Goal: Information Seeking & Learning: Learn about a topic

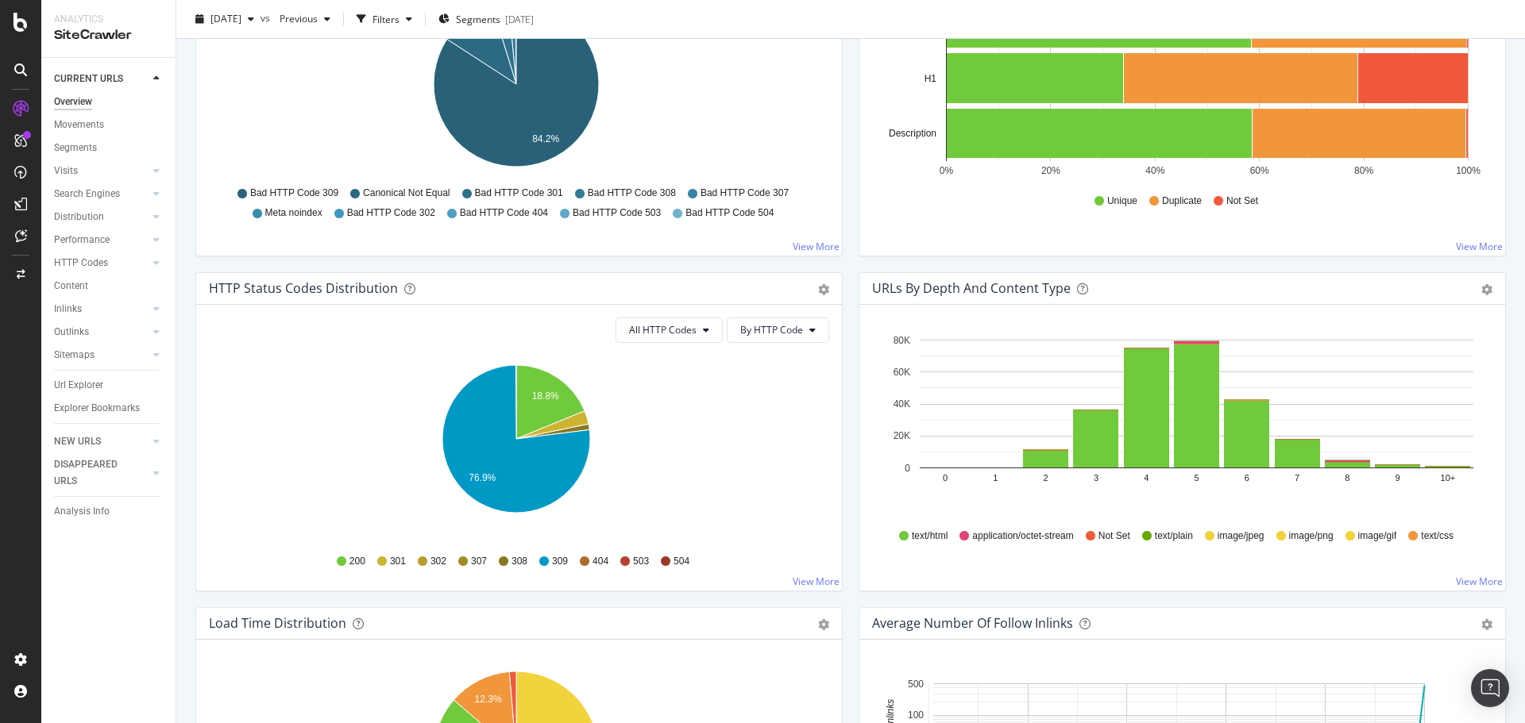
scroll to position [715, 0]
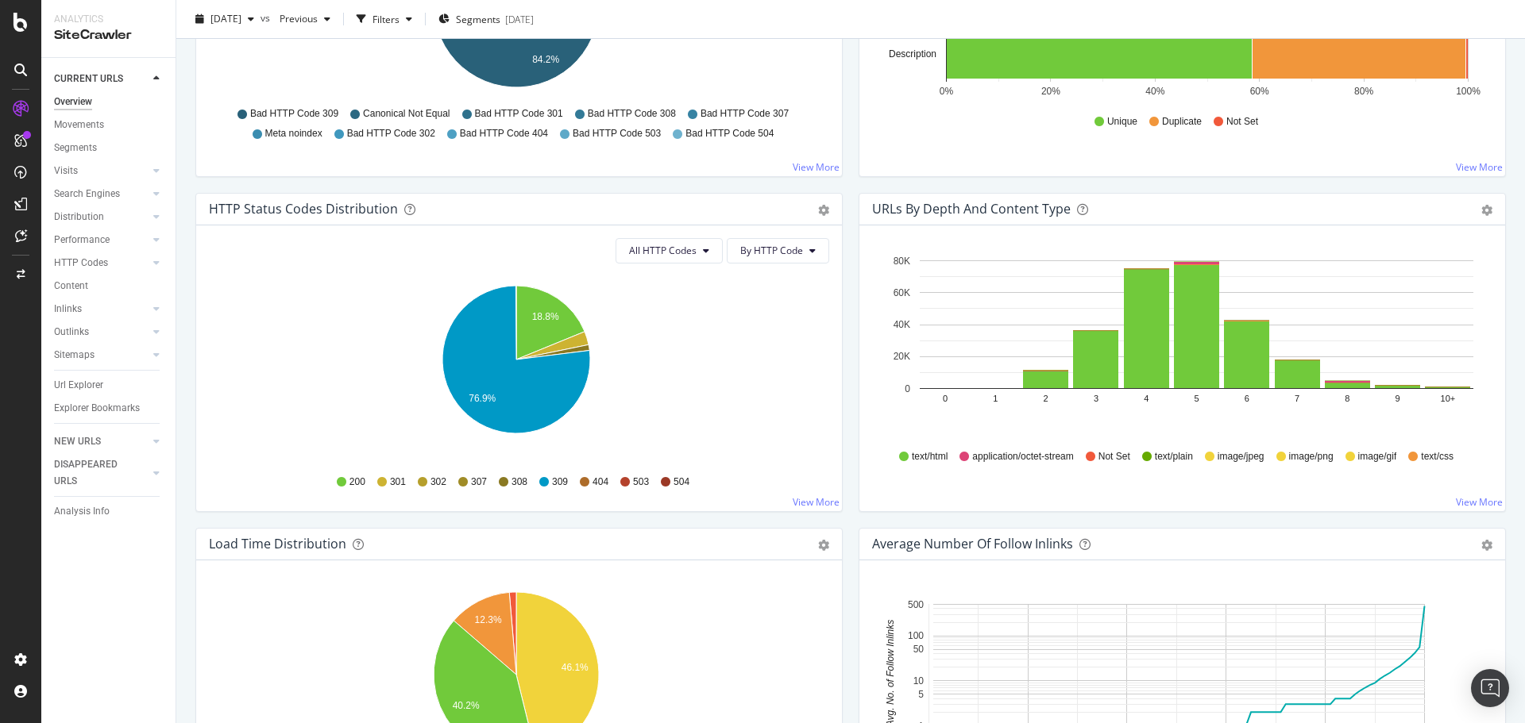
drag, startPoint x: 91, startPoint y: 384, endPoint x: 414, endPoint y: 414, distance: 323.9
click at [91, 384] on div "Url Explorer" at bounding box center [78, 385] width 49 height 17
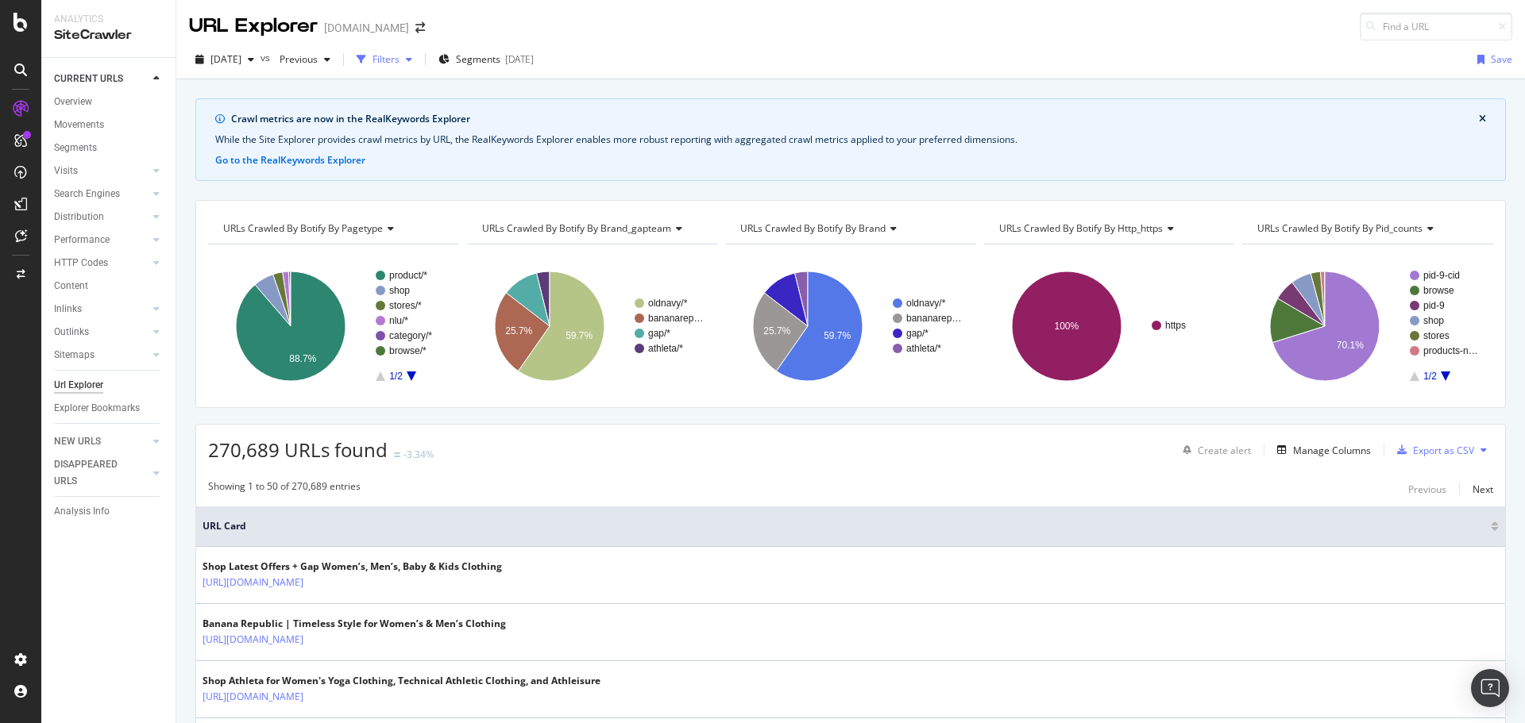
click at [399, 60] on div "Filters" at bounding box center [385, 58] width 27 height 13
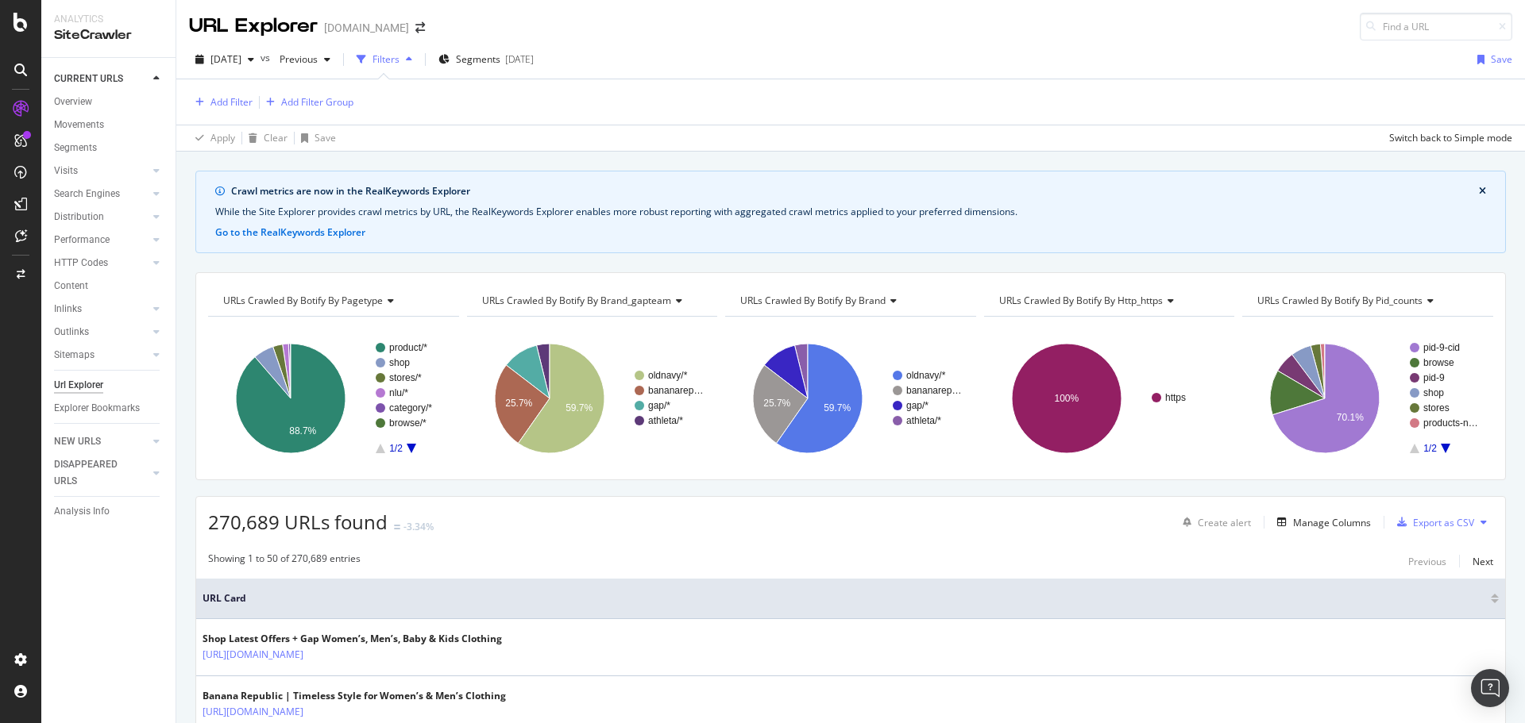
click at [232, 92] on div "Add Filter Add Filter Group" at bounding box center [271, 102] width 164 height 20
click at [232, 111] on button "Add Filter" at bounding box center [221, 102] width 64 height 19
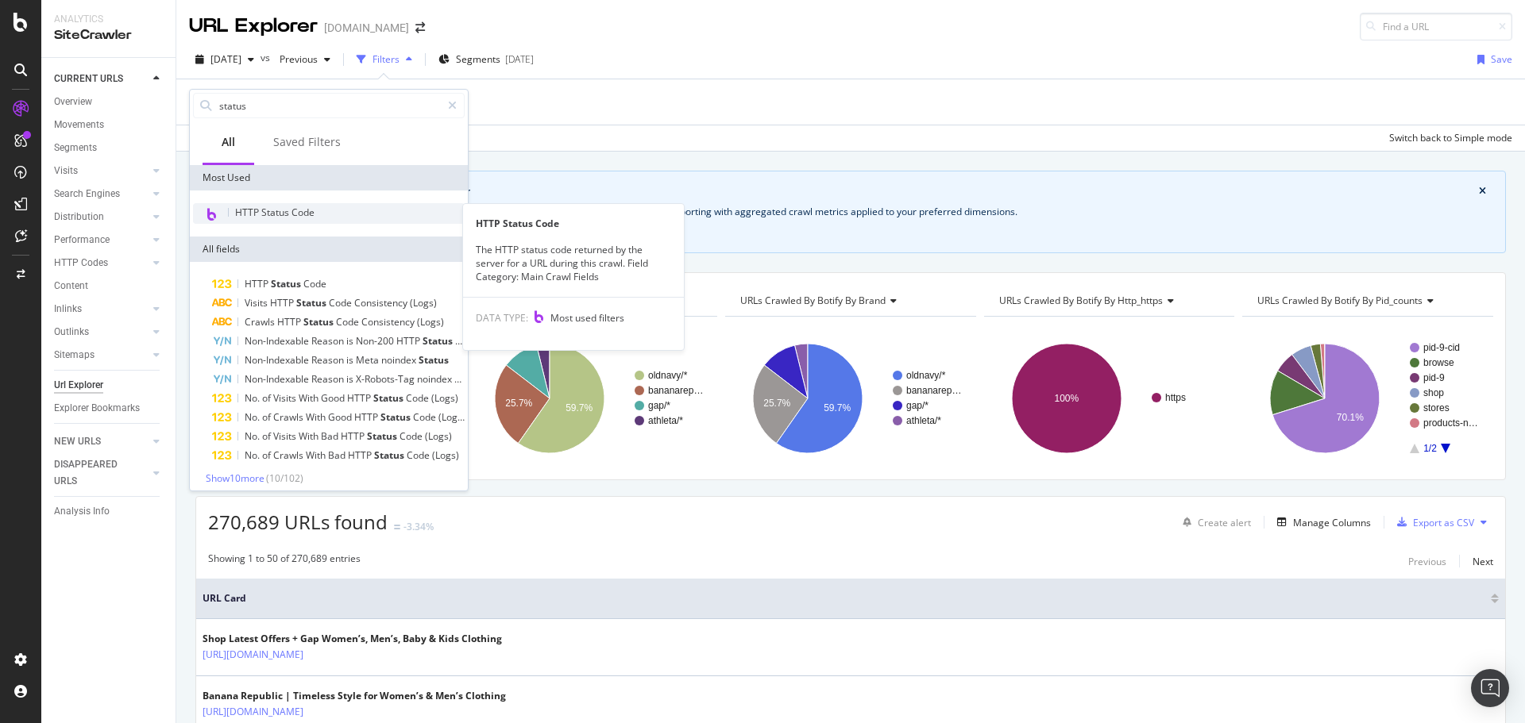
type input "status"
click at [282, 214] on span "HTTP Status Code" at bounding box center [274, 212] width 79 height 13
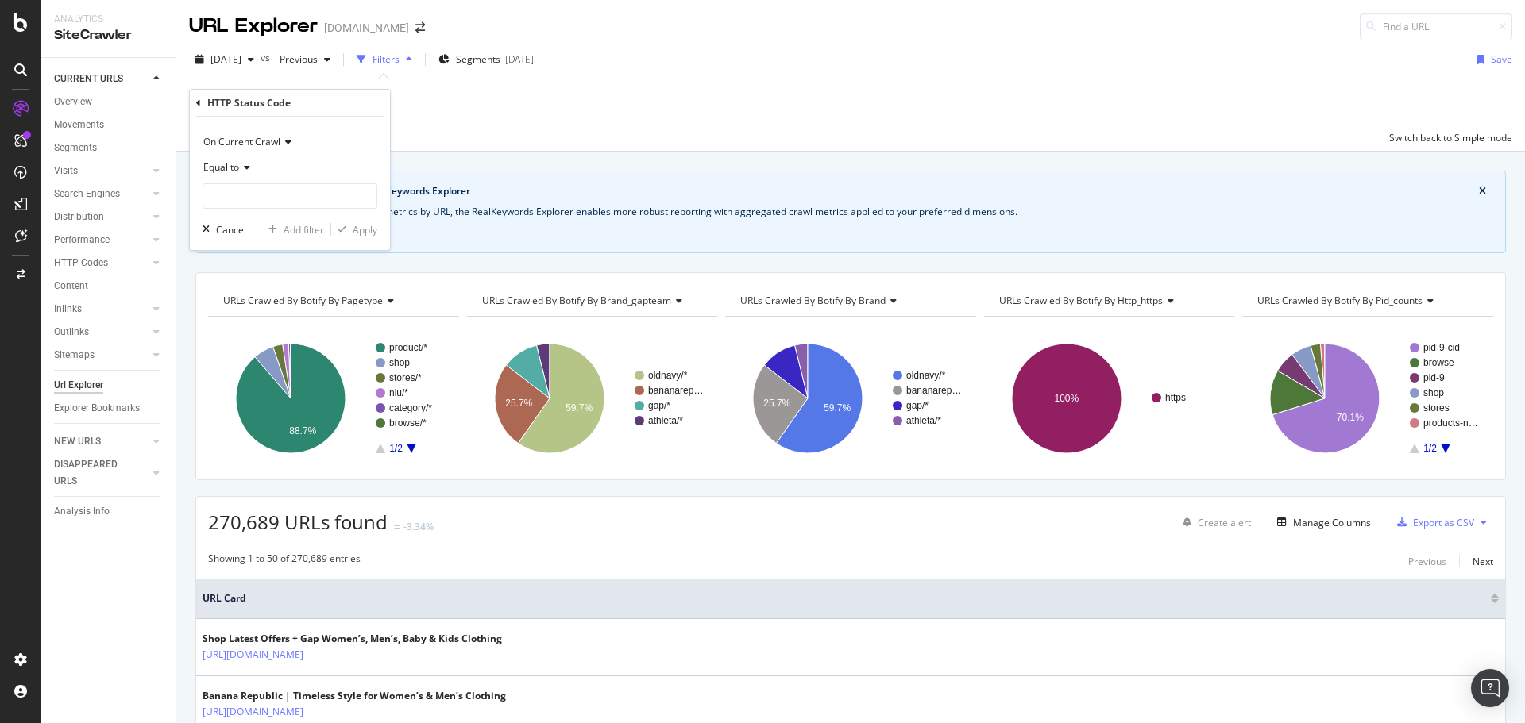
click at [232, 170] on span "Equal to" at bounding box center [221, 166] width 36 height 13
click at [287, 166] on div "Equal to" at bounding box center [289, 167] width 175 height 25
click at [274, 185] on input "number" at bounding box center [289, 195] width 175 height 25
click at [234, 168] on span "Equal to" at bounding box center [221, 166] width 36 height 13
click at [262, 286] on span "Greater than" at bounding box center [238, 282] width 57 height 13
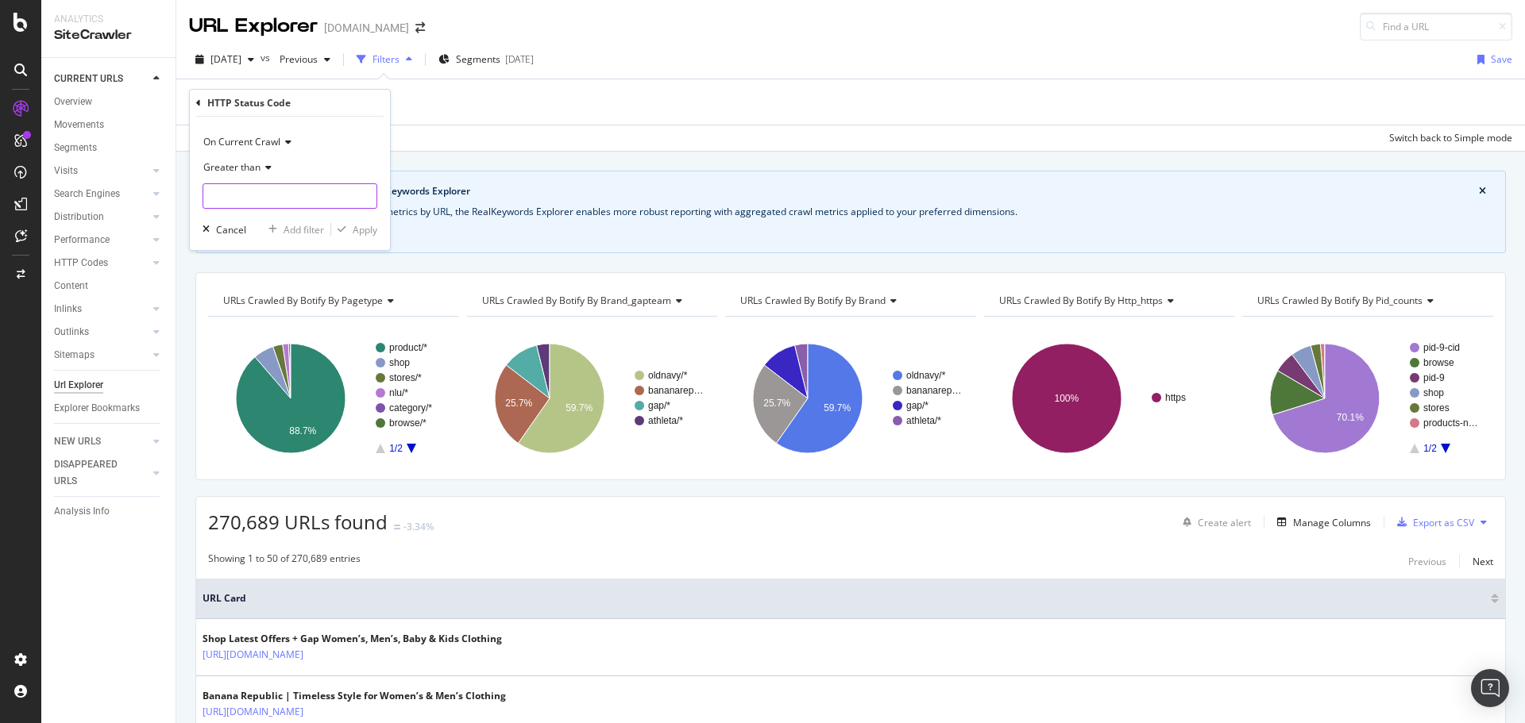
click at [256, 199] on input "number" at bounding box center [289, 195] width 175 height 25
type input "300"
click at [360, 223] on div "Apply" at bounding box center [365, 229] width 25 height 13
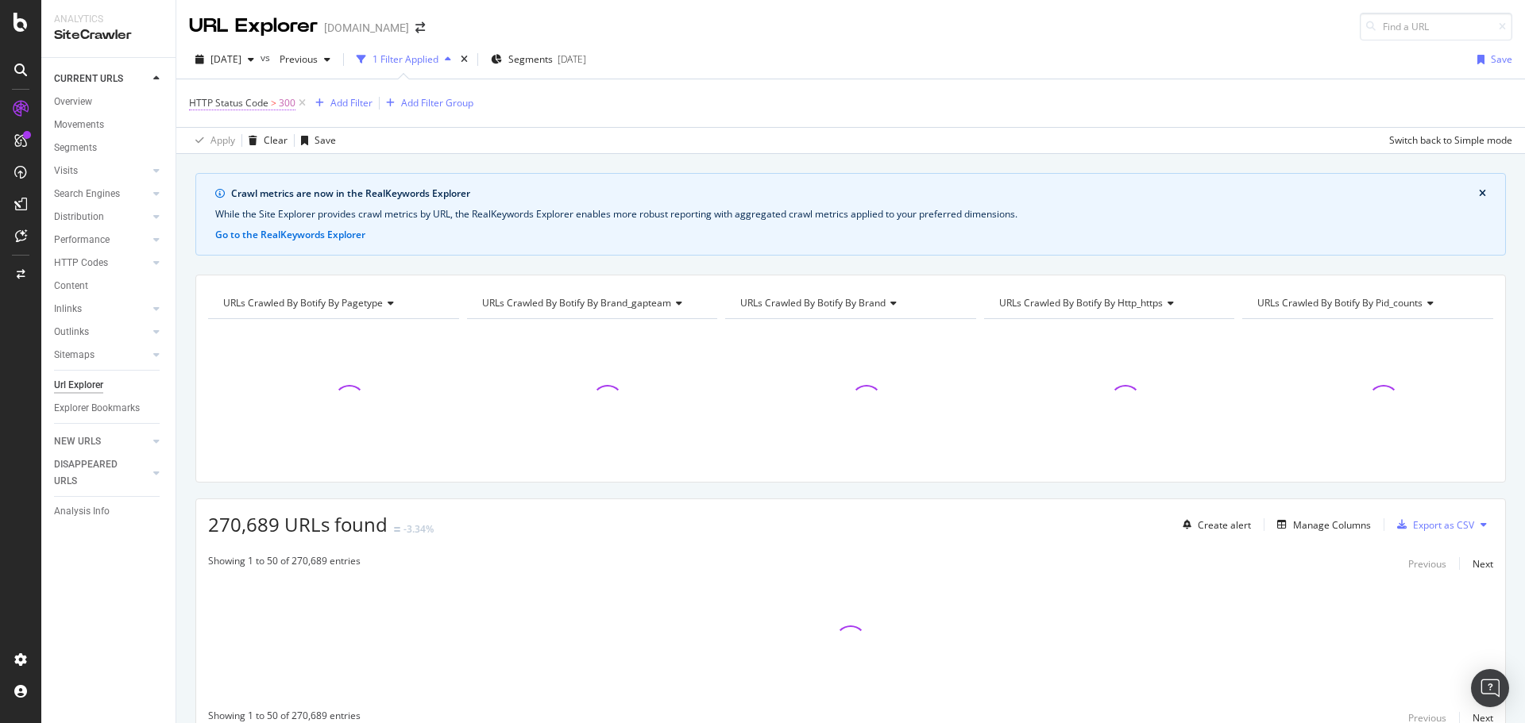
click at [251, 97] on span "HTTP Status Code" at bounding box center [228, 102] width 79 height 13
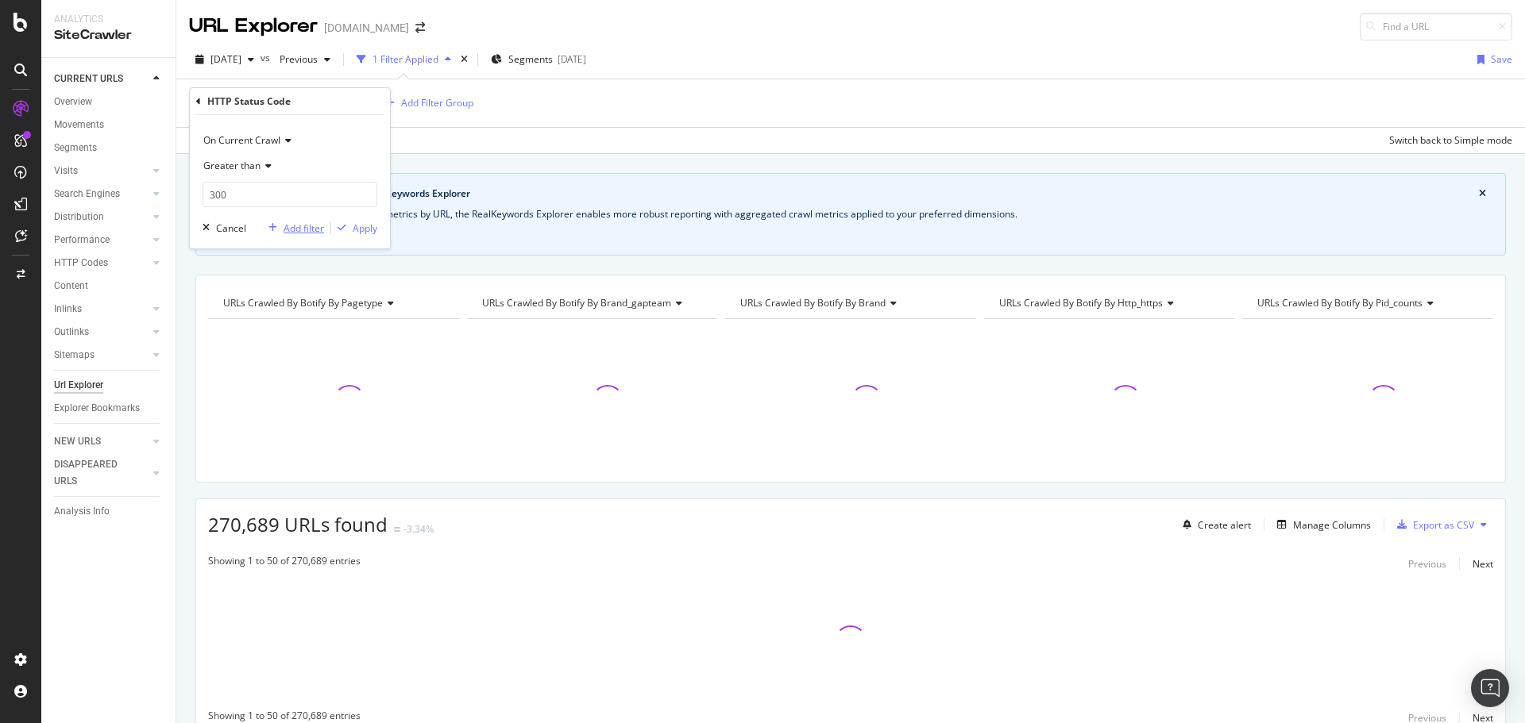
click at [303, 234] on div "Add filter" at bounding box center [303, 228] width 40 height 13
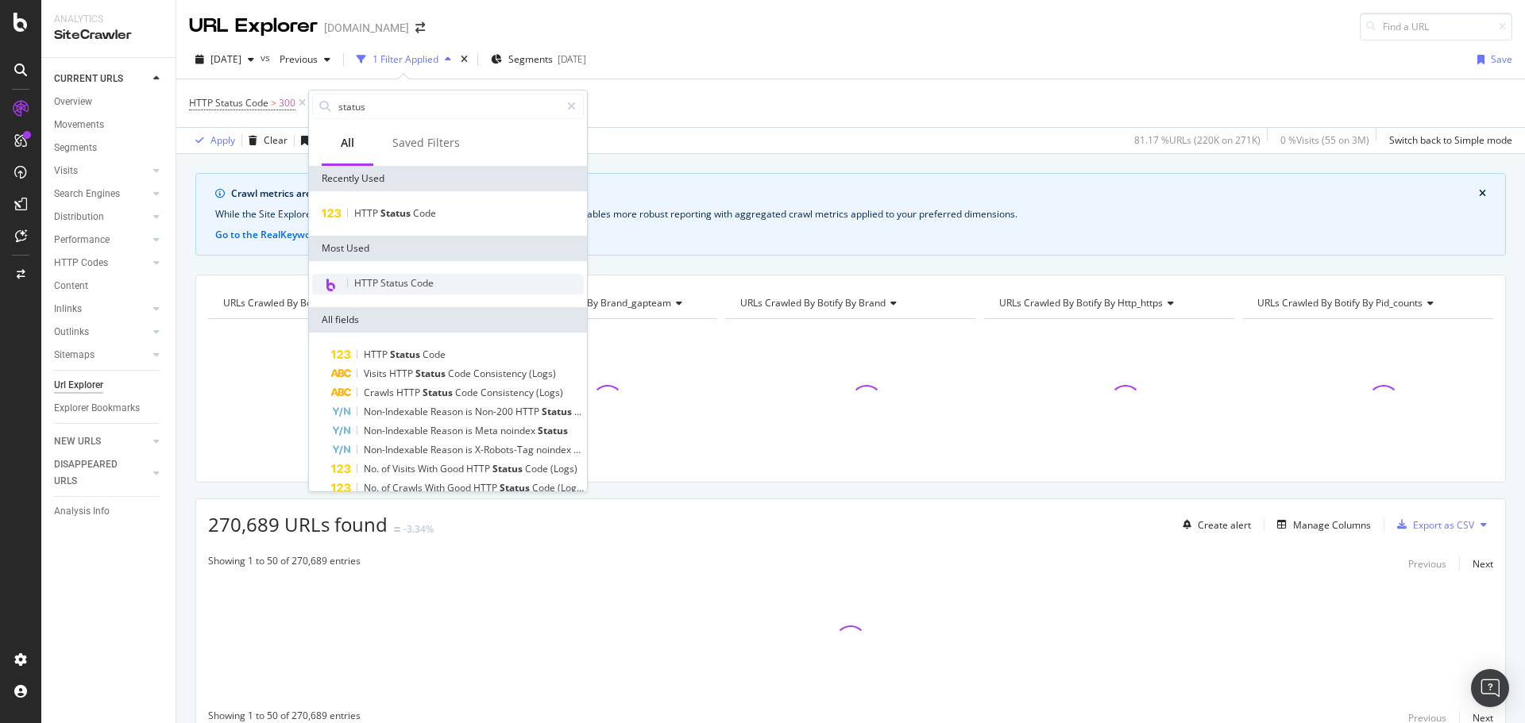
click at [387, 277] on span "HTTP Status Code" at bounding box center [393, 282] width 79 height 13
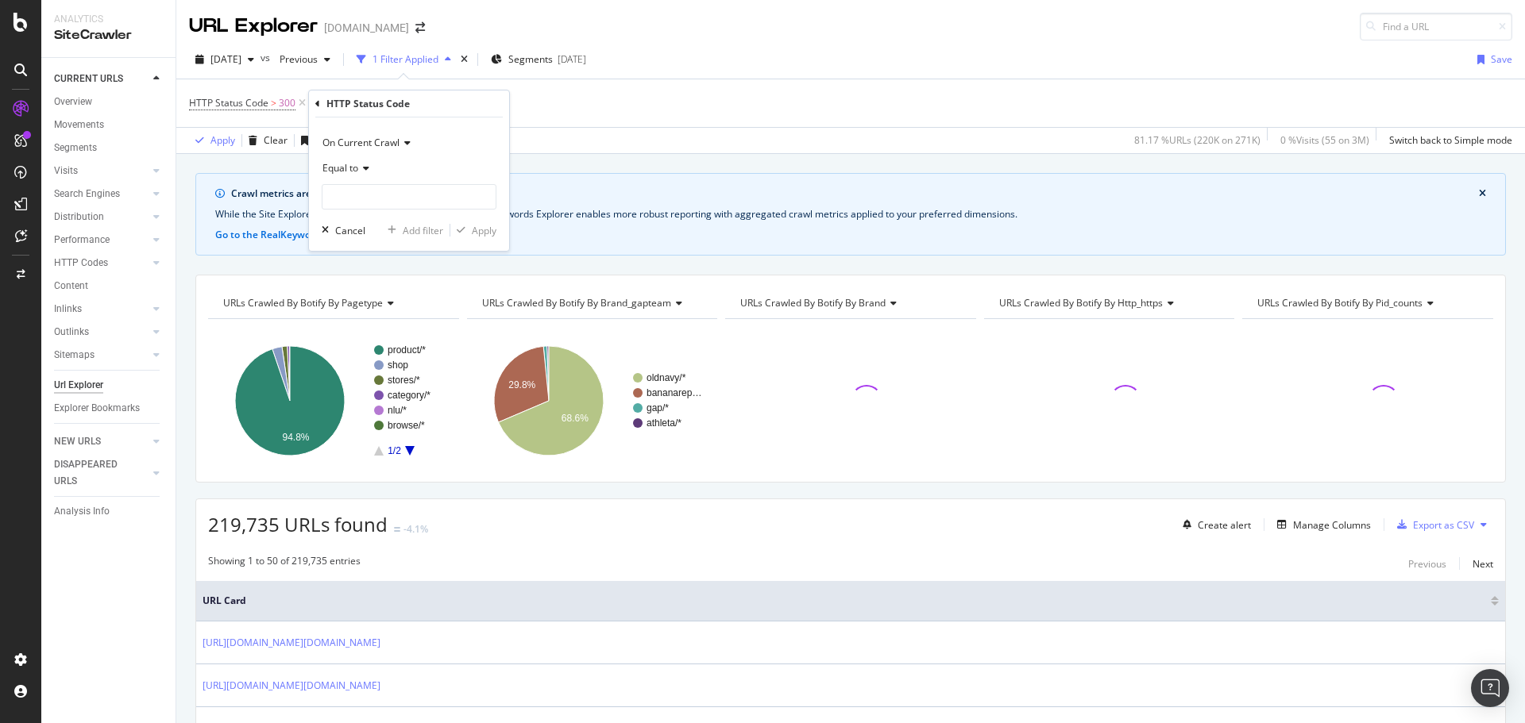
click at [359, 170] on icon at bounding box center [363, 169] width 11 height 10
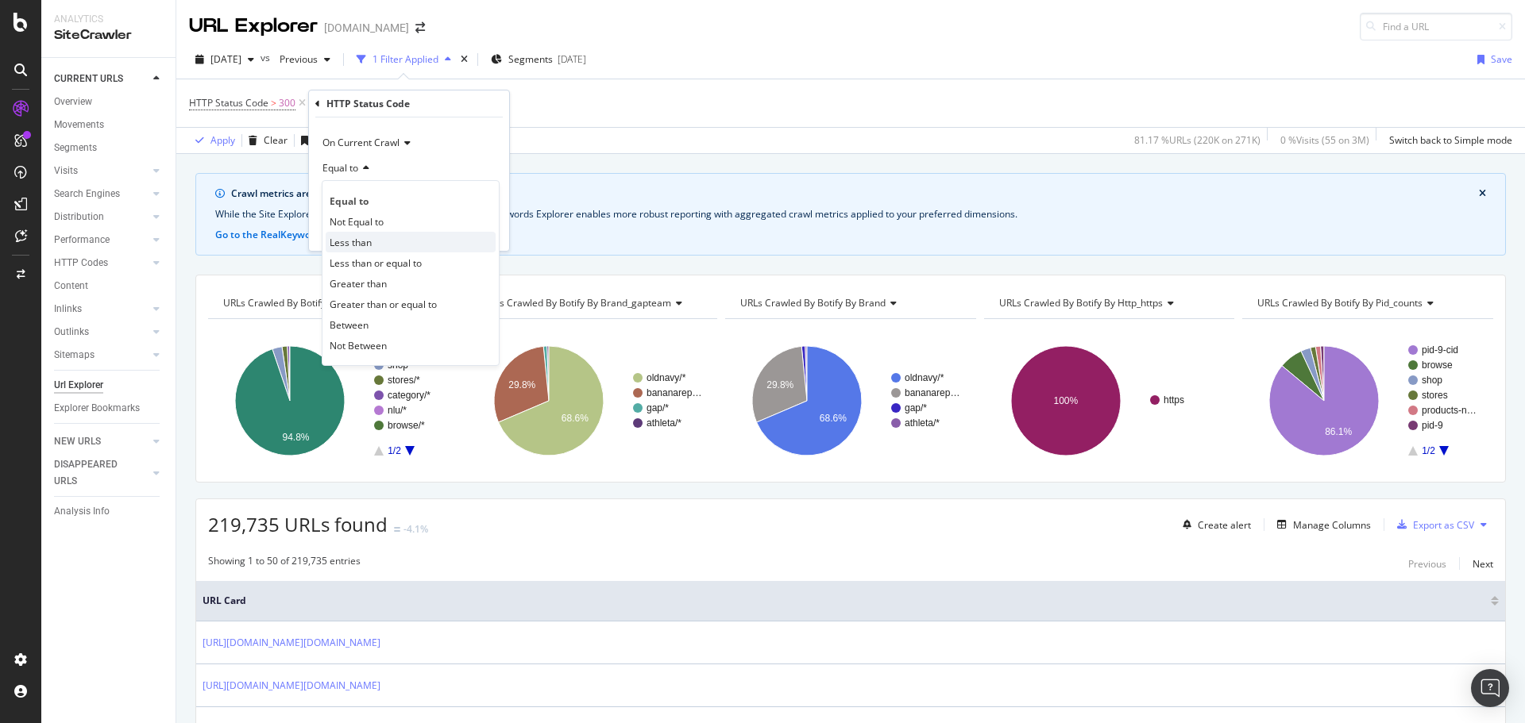
click at [365, 238] on span "Less than" at bounding box center [351, 242] width 42 height 13
click at [366, 197] on input "number" at bounding box center [409, 196] width 175 height 25
type input "399"
click at [488, 231] on div "Apply" at bounding box center [484, 230] width 25 height 13
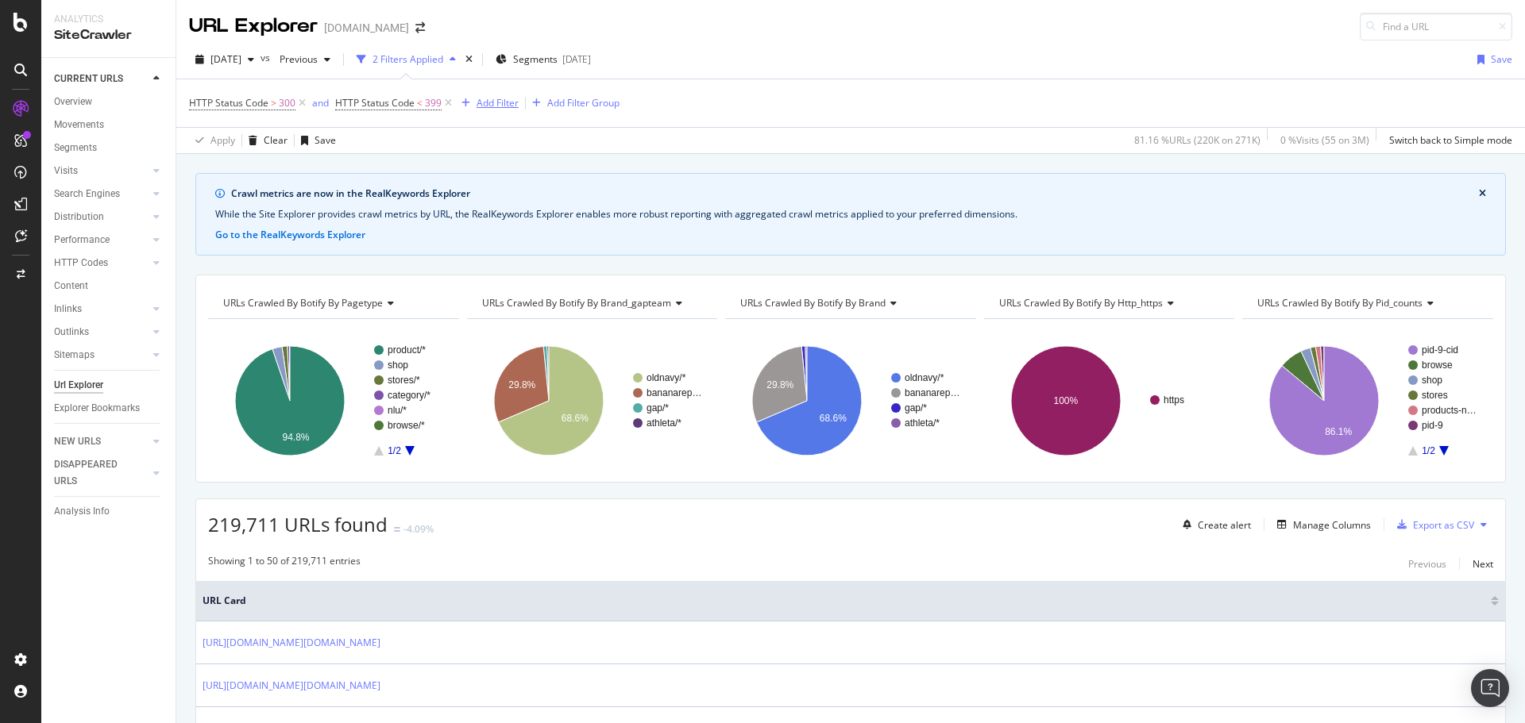
click at [507, 101] on div "Add Filter" at bounding box center [497, 102] width 42 height 13
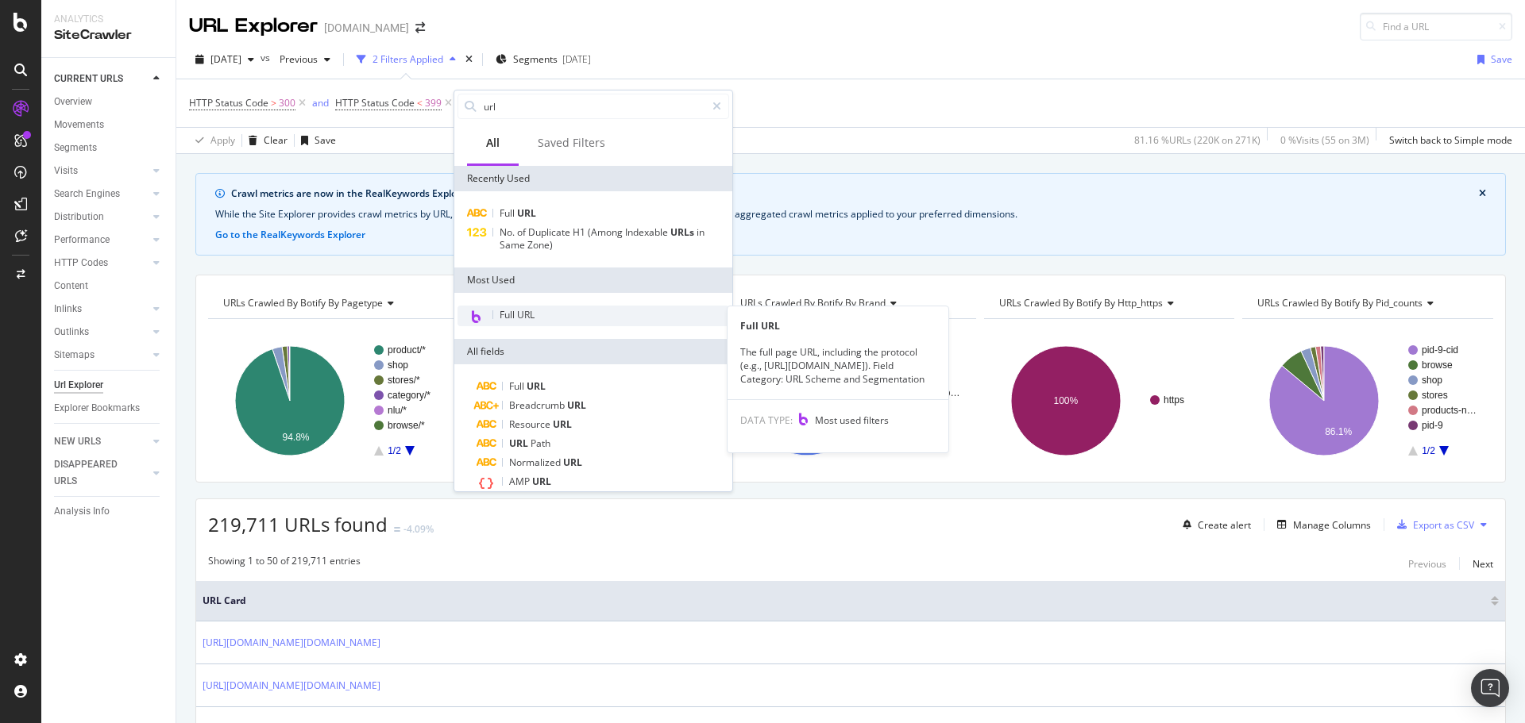
type input "url"
click at [541, 324] on div "Full URL" at bounding box center [593, 316] width 272 height 21
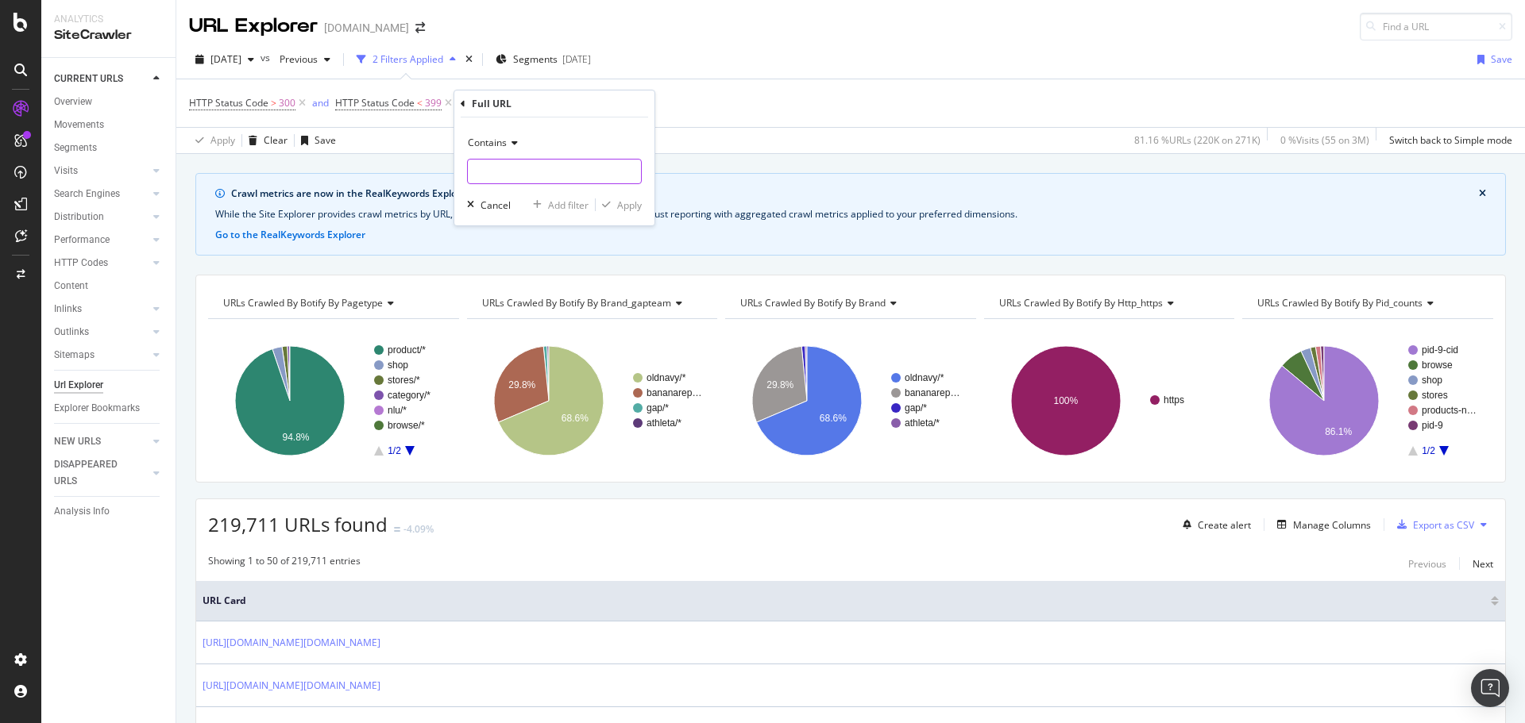
click at [492, 171] on input "text" at bounding box center [554, 171] width 173 height 25
type input "/shop/"
click at [634, 199] on div "Apply" at bounding box center [629, 205] width 25 height 13
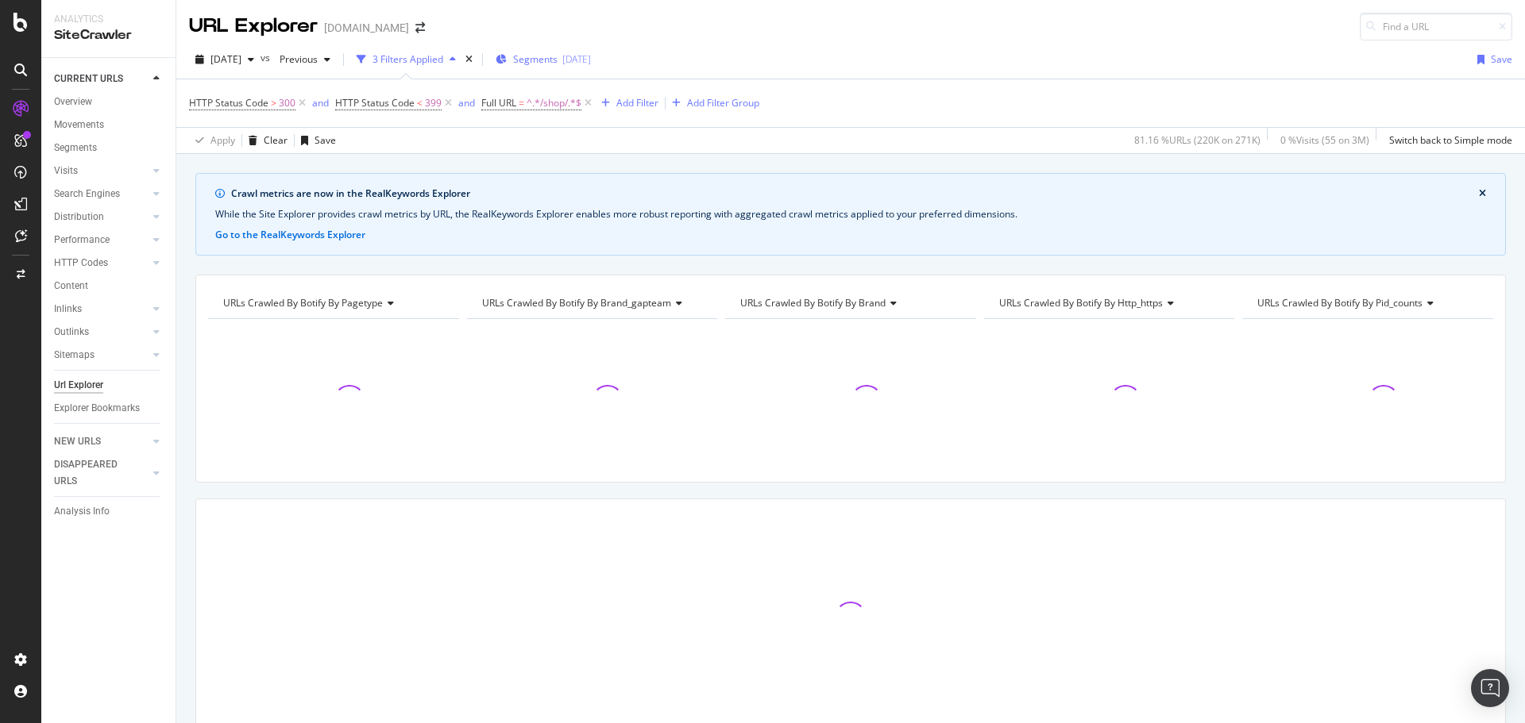
click at [591, 65] on div "2025-09-11" at bounding box center [576, 58] width 29 height 13
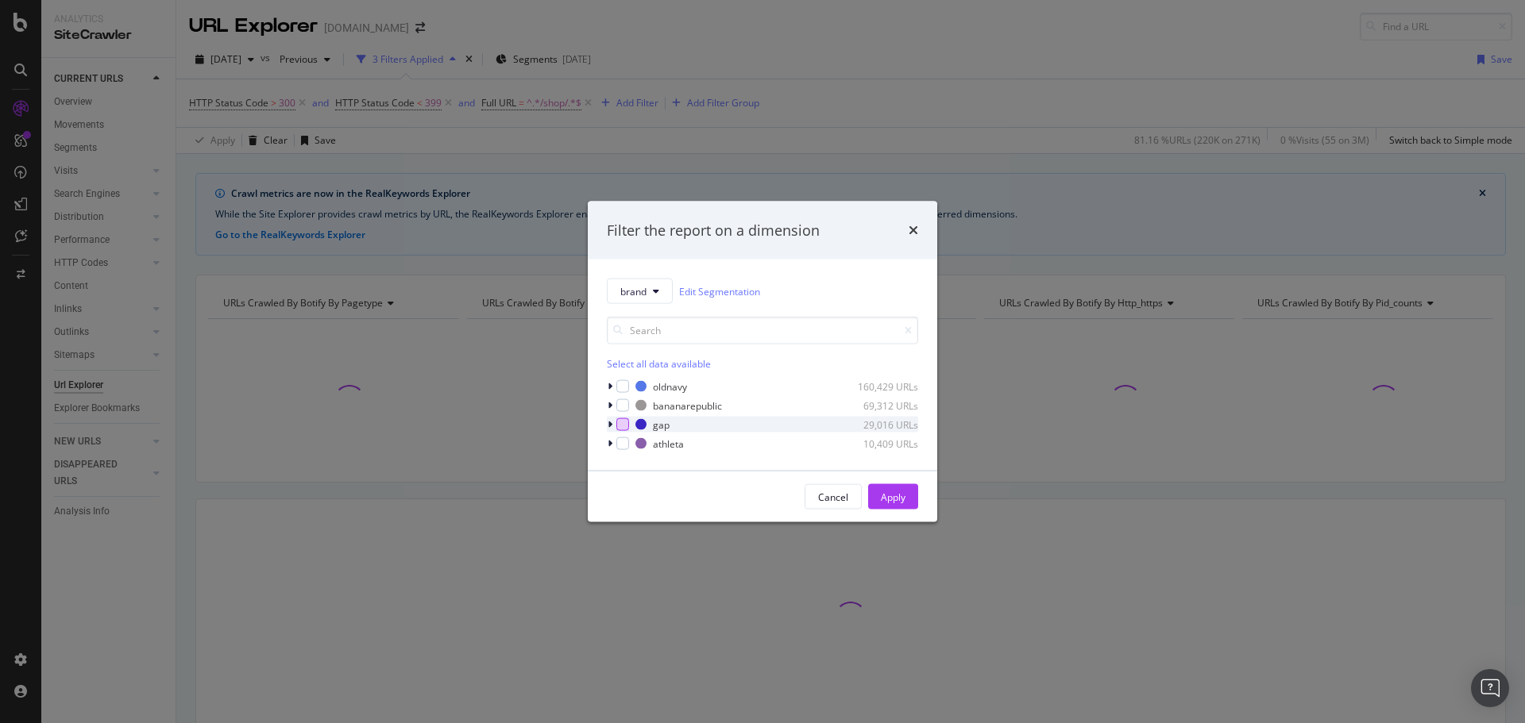
click at [625, 425] on div "modal" at bounding box center [622, 424] width 13 height 13
click at [902, 493] on div "Apply" at bounding box center [893, 496] width 25 height 13
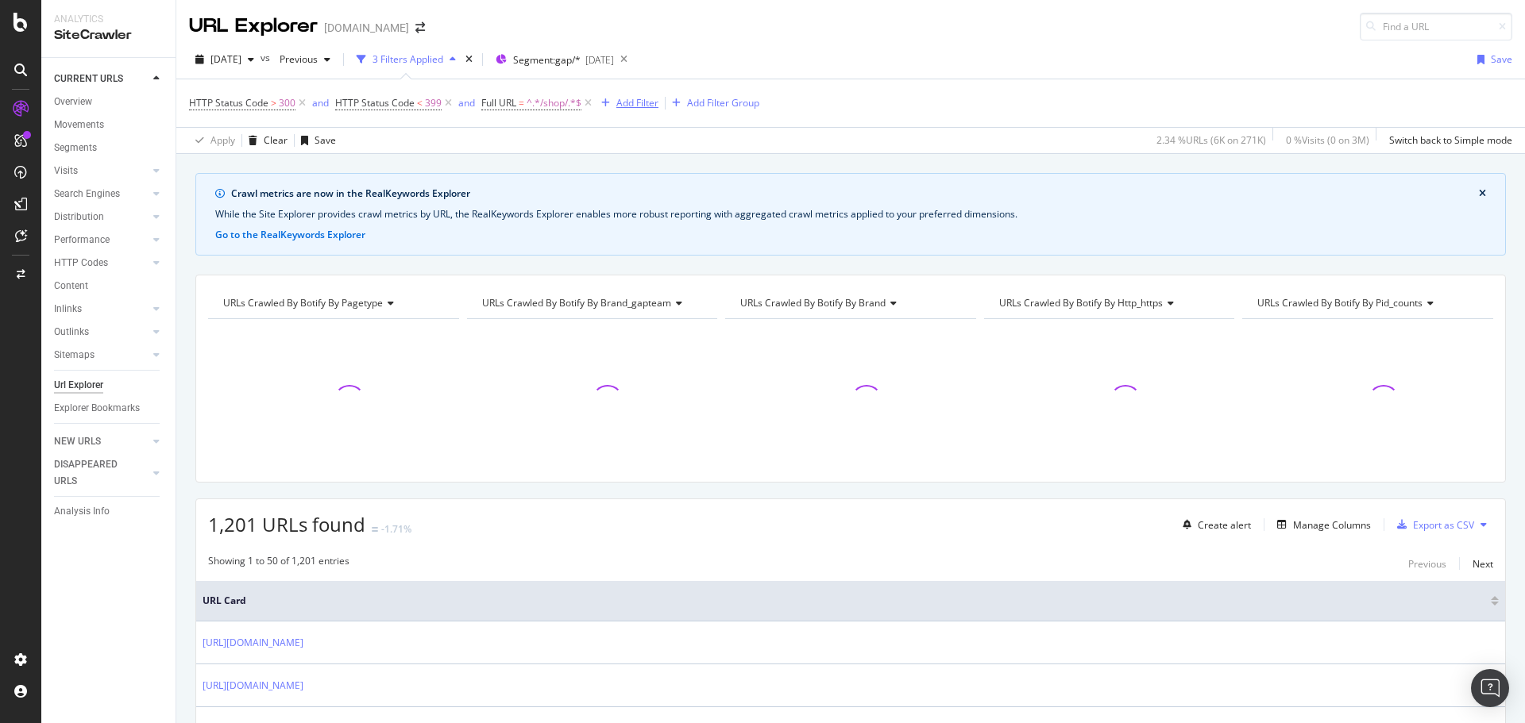
click at [649, 102] on div "Add Filter" at bounding box center [637, 102] width 42 height 13
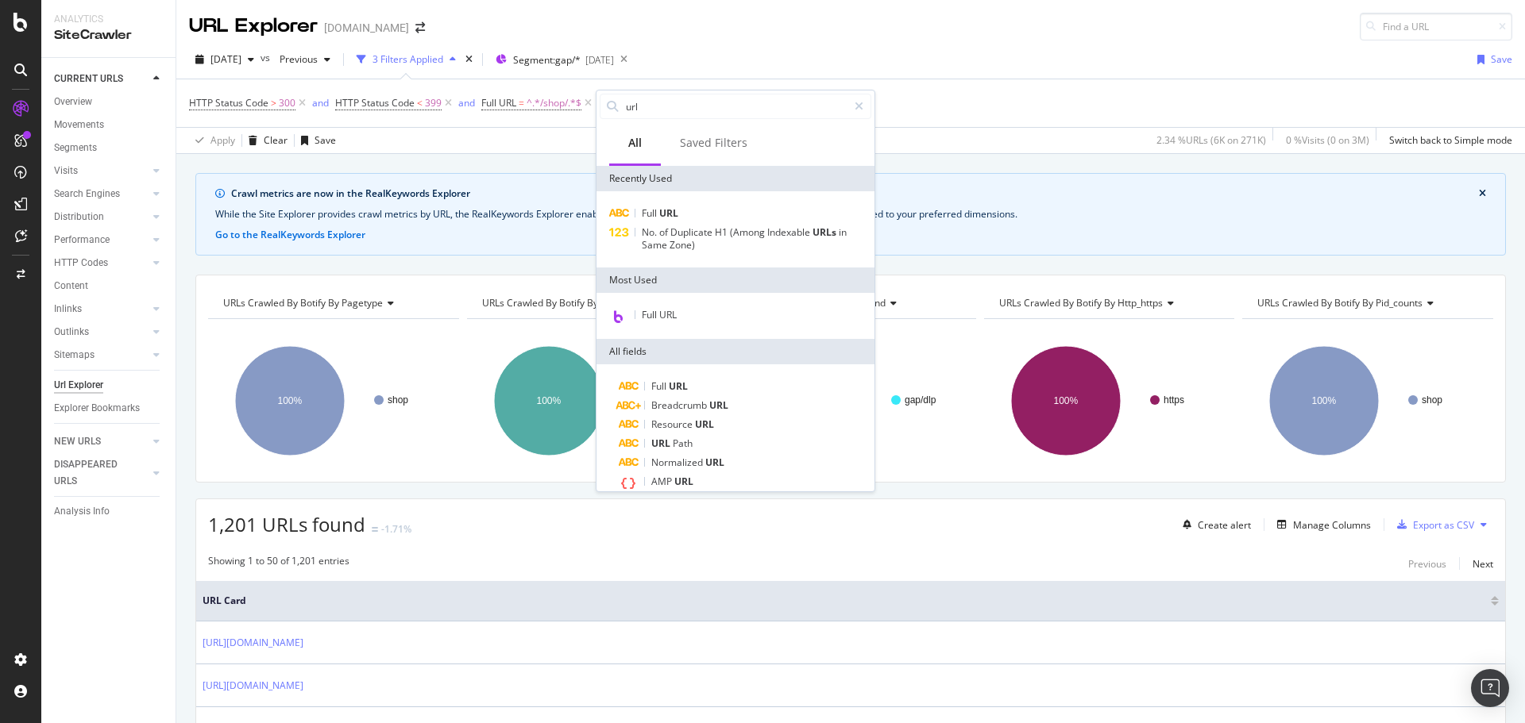
click at [946, 62] on div "2025 Oct. 8th vs Previous 3 Filters Applied Segment: gap/* 2025-09-11 Save" at bounding box center [850, 63] width 1348 height 32
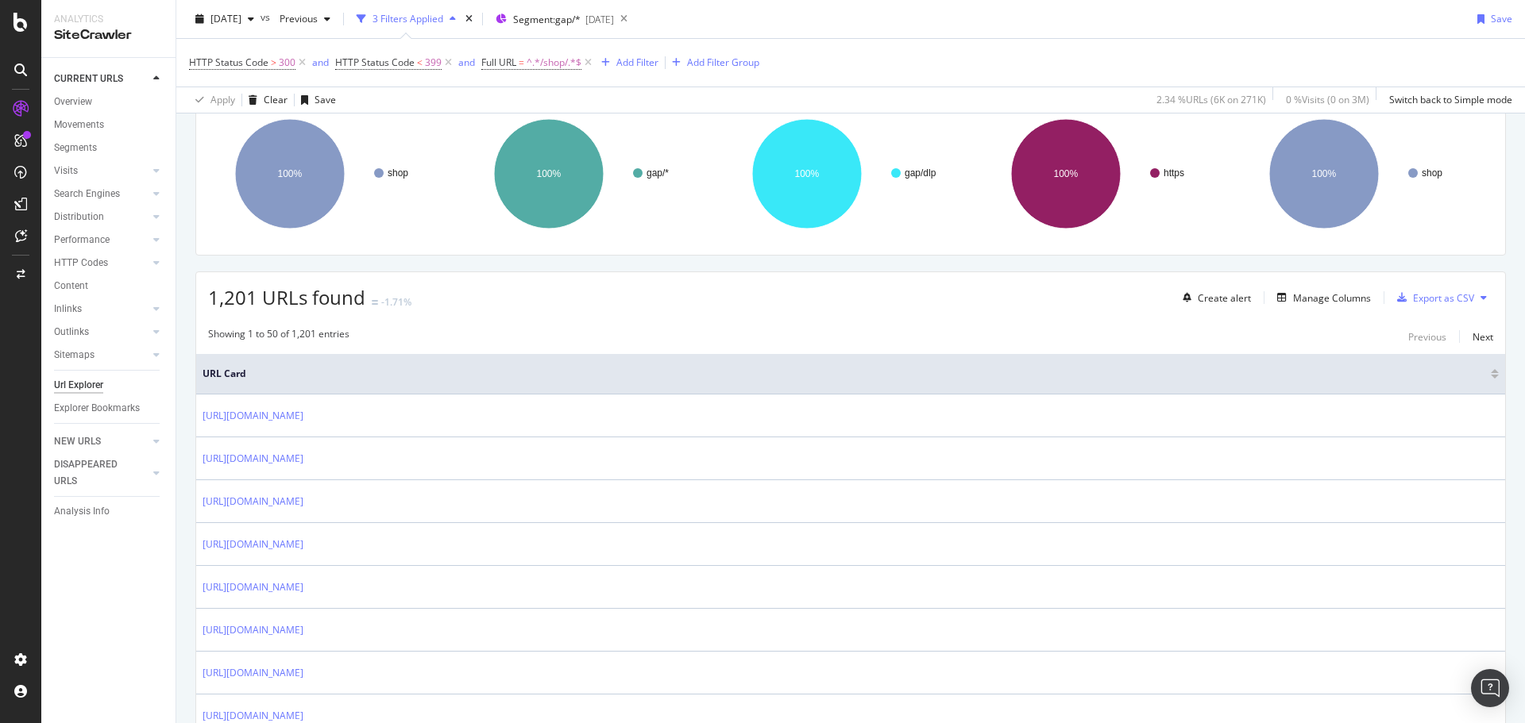
scroll to position [318, 0]
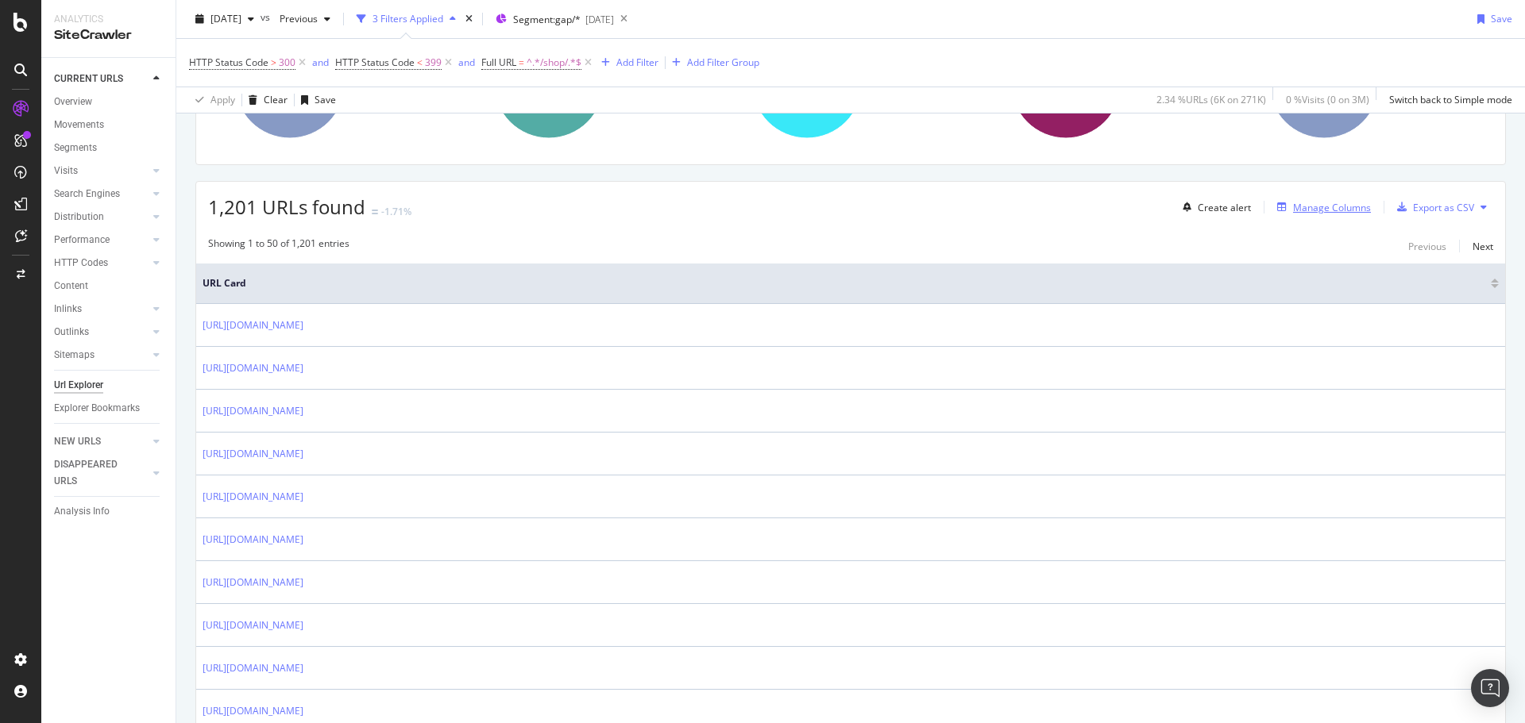
click at [1332, 216] on div "Manage Columns" at bounding box center [1320, 207] width 100 height 17
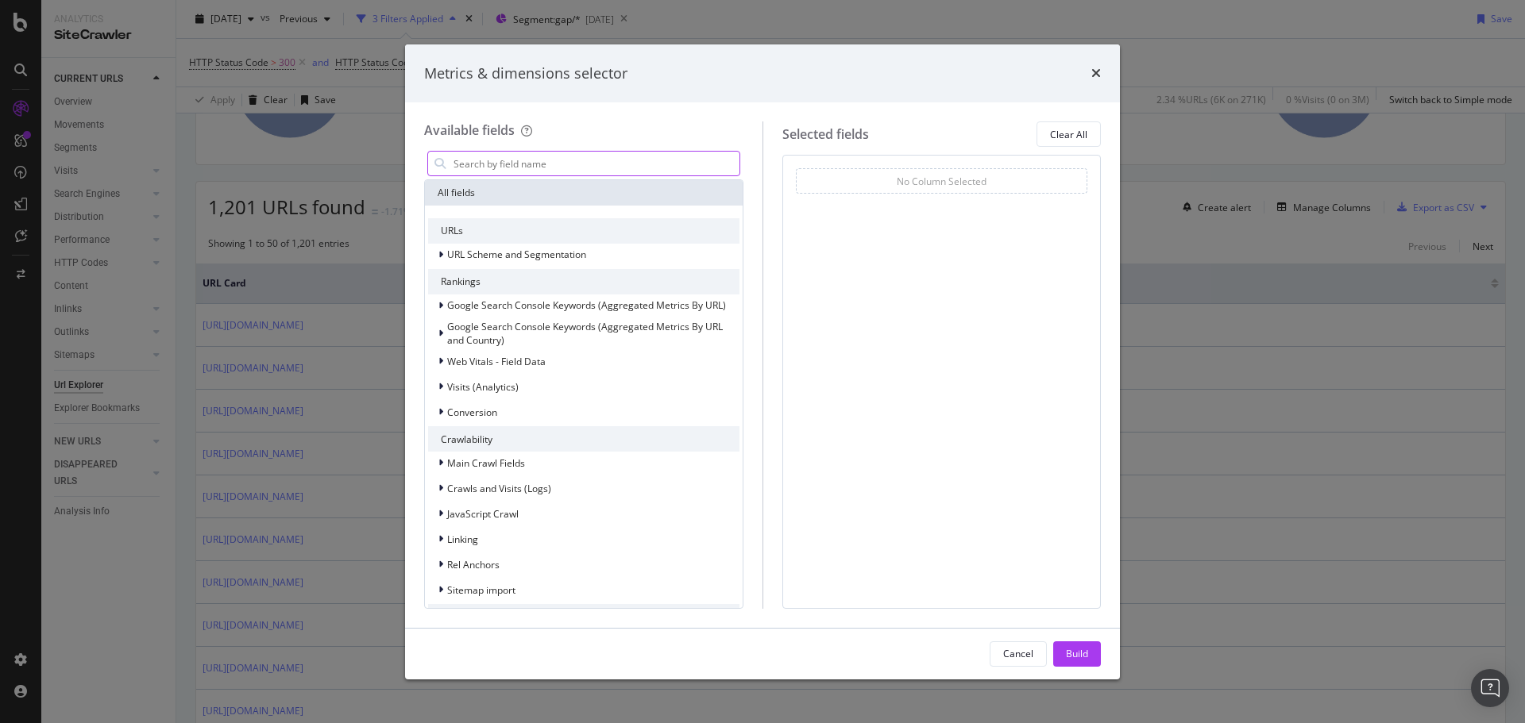
click at [690, 162] on input "modal" at bounding box center [595, 164] width 287 height 24
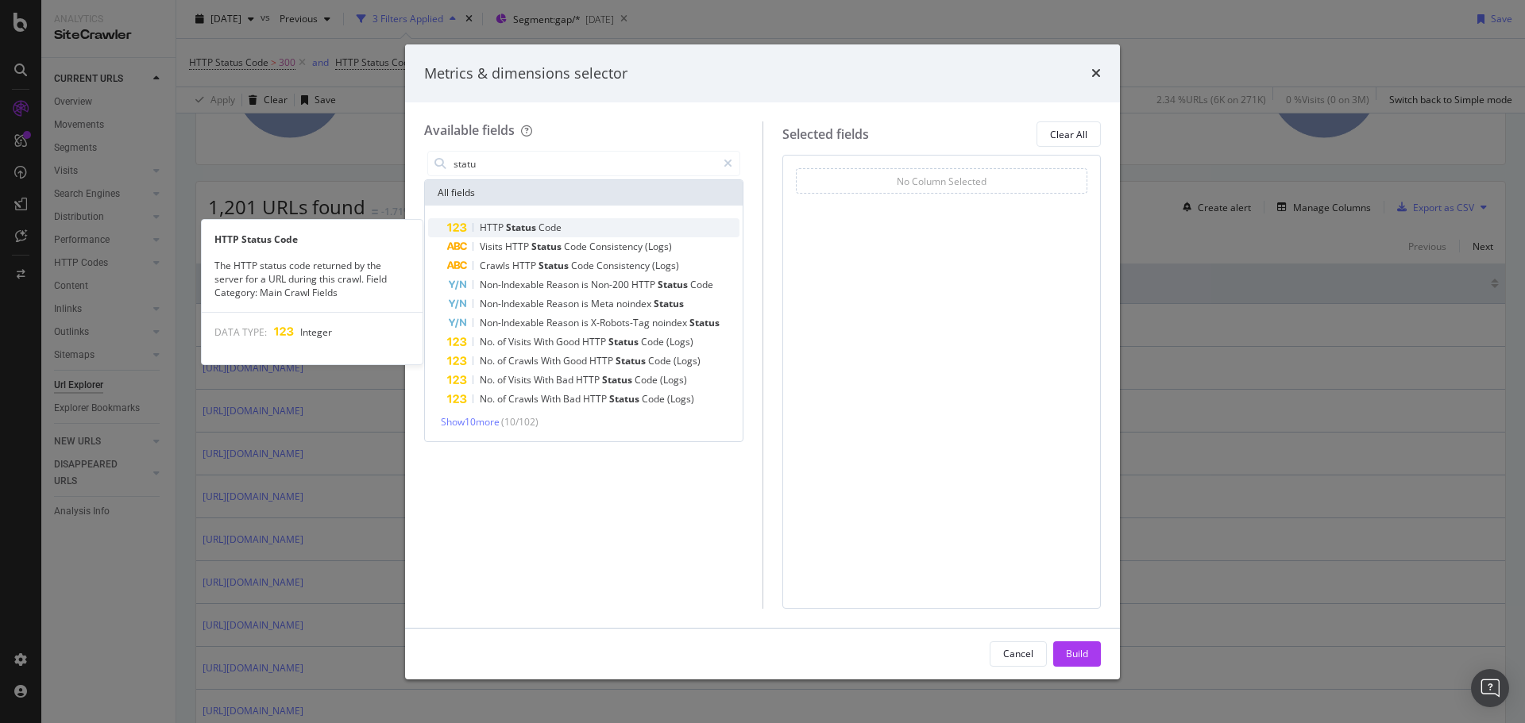
click at [653, 220] on div "HTTP Status Code" at bounding box center [593, 227] width 292 height 19
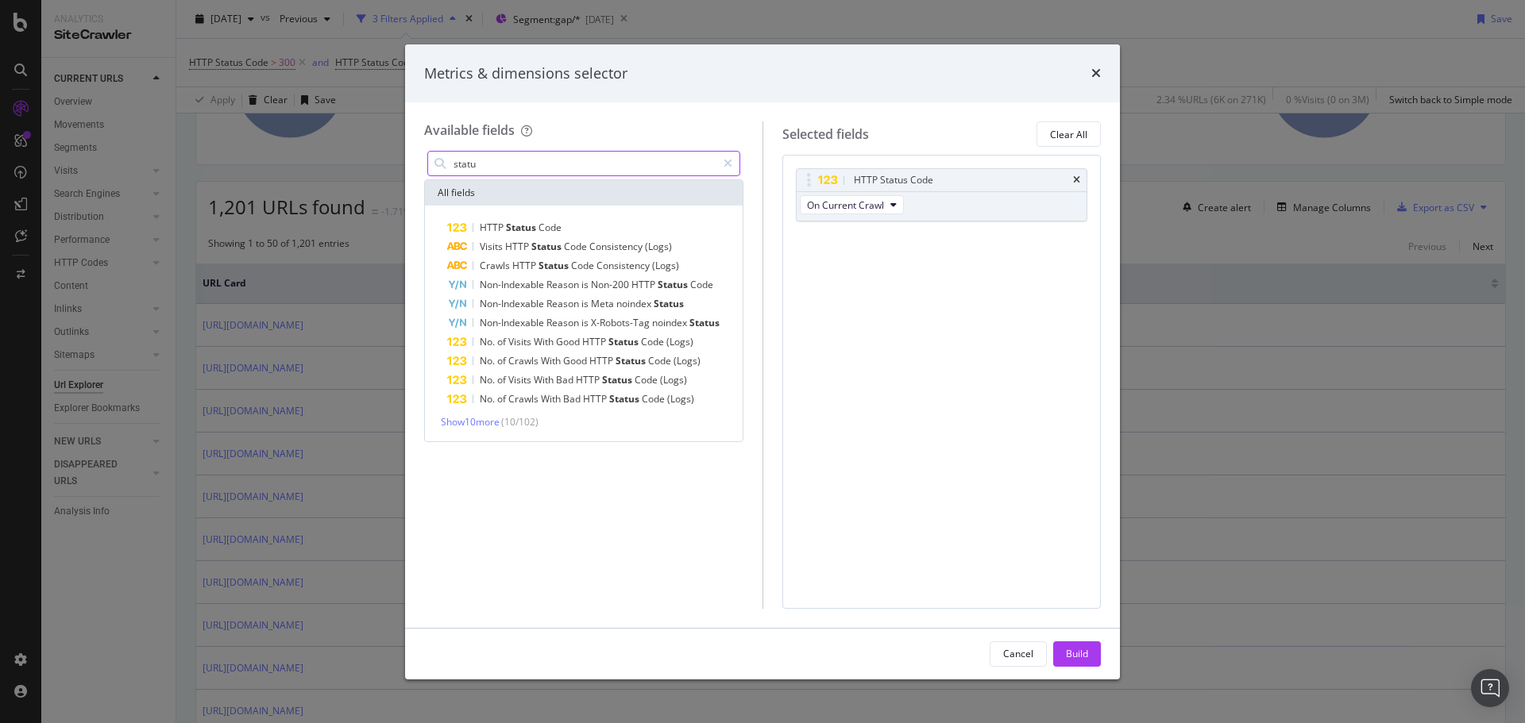
click at [587, 170] on input "statu" at bounding box center [584, 164] width 264 height 24
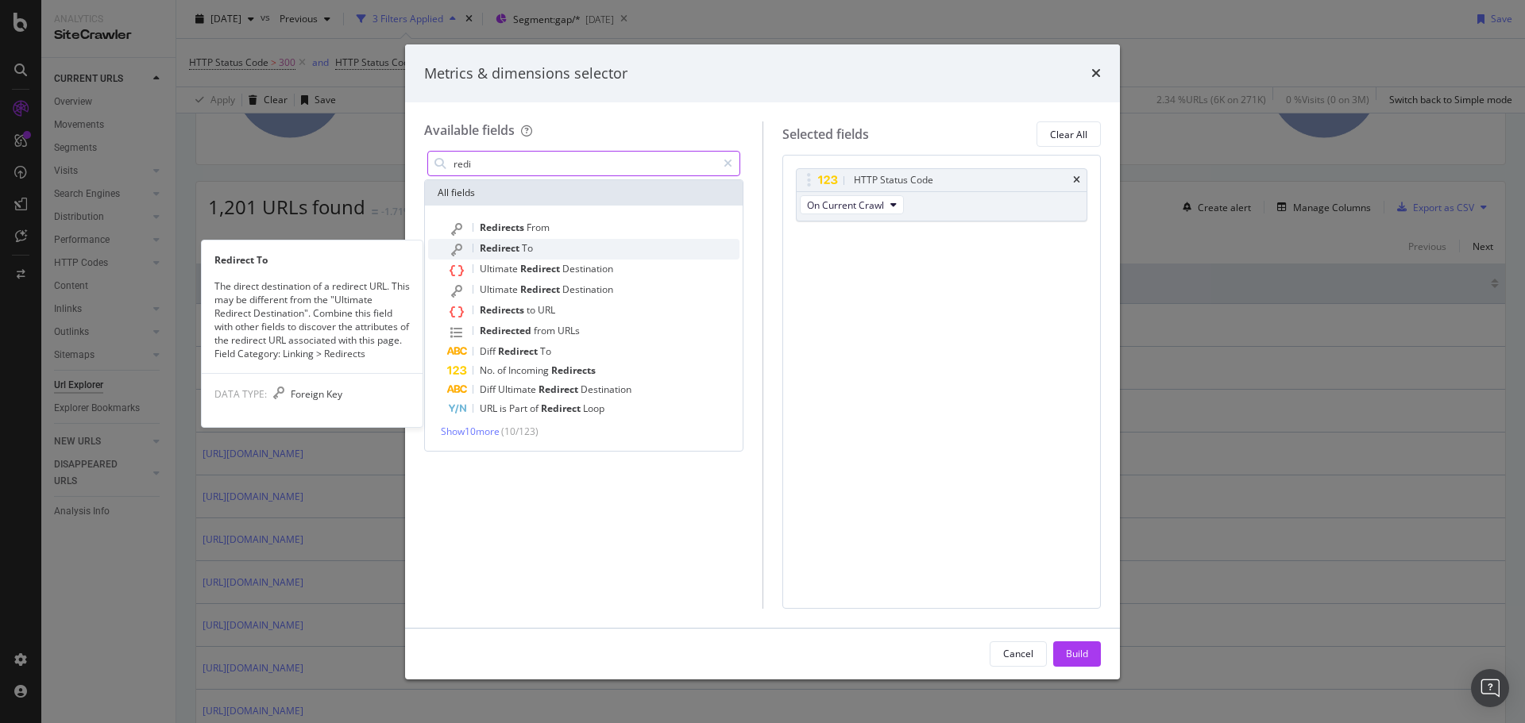
type input "redi"
click at [569, 256] on div "Redirect To" at bounding box center [593, 249] width 292 height 21
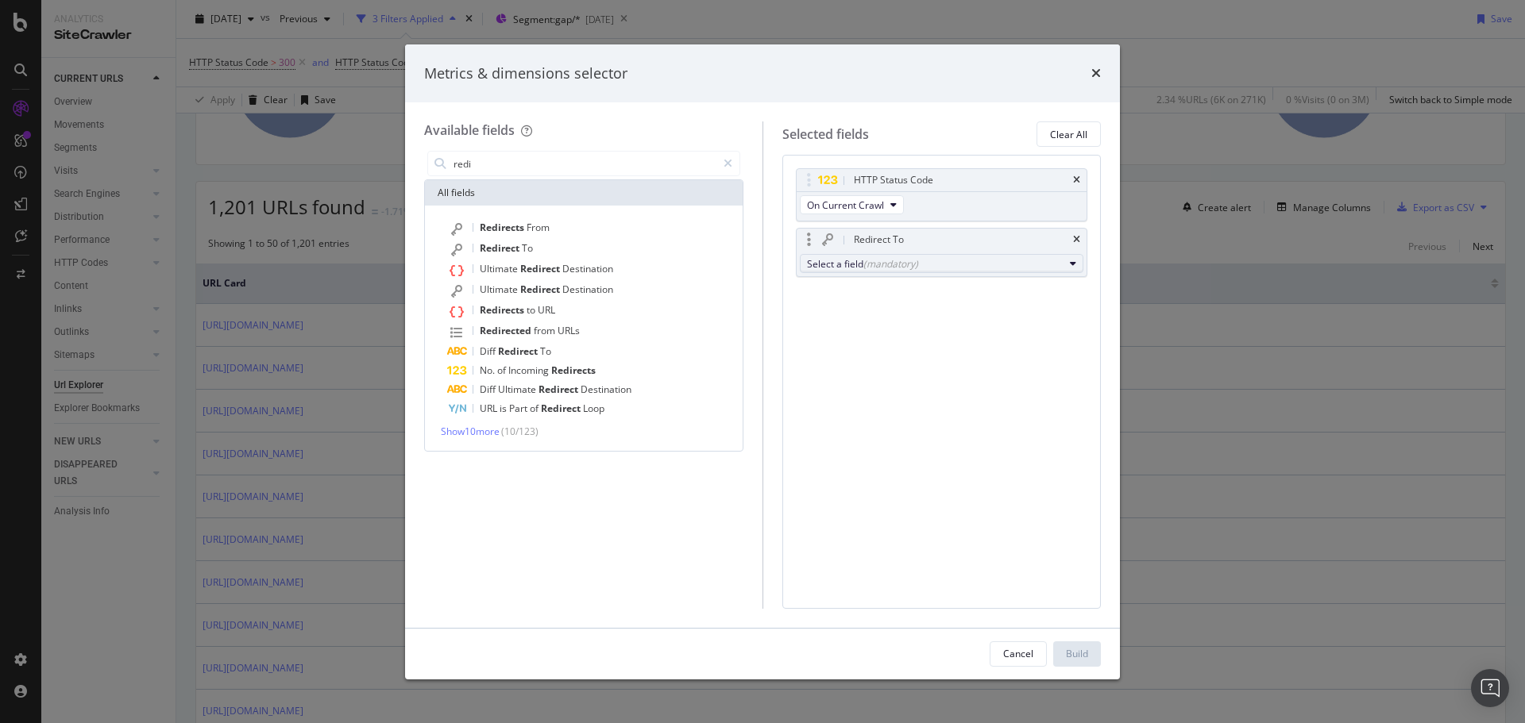
click at [896, 266] on div "(mandatory)" at bounding box center [890, 263] width 55 height 13
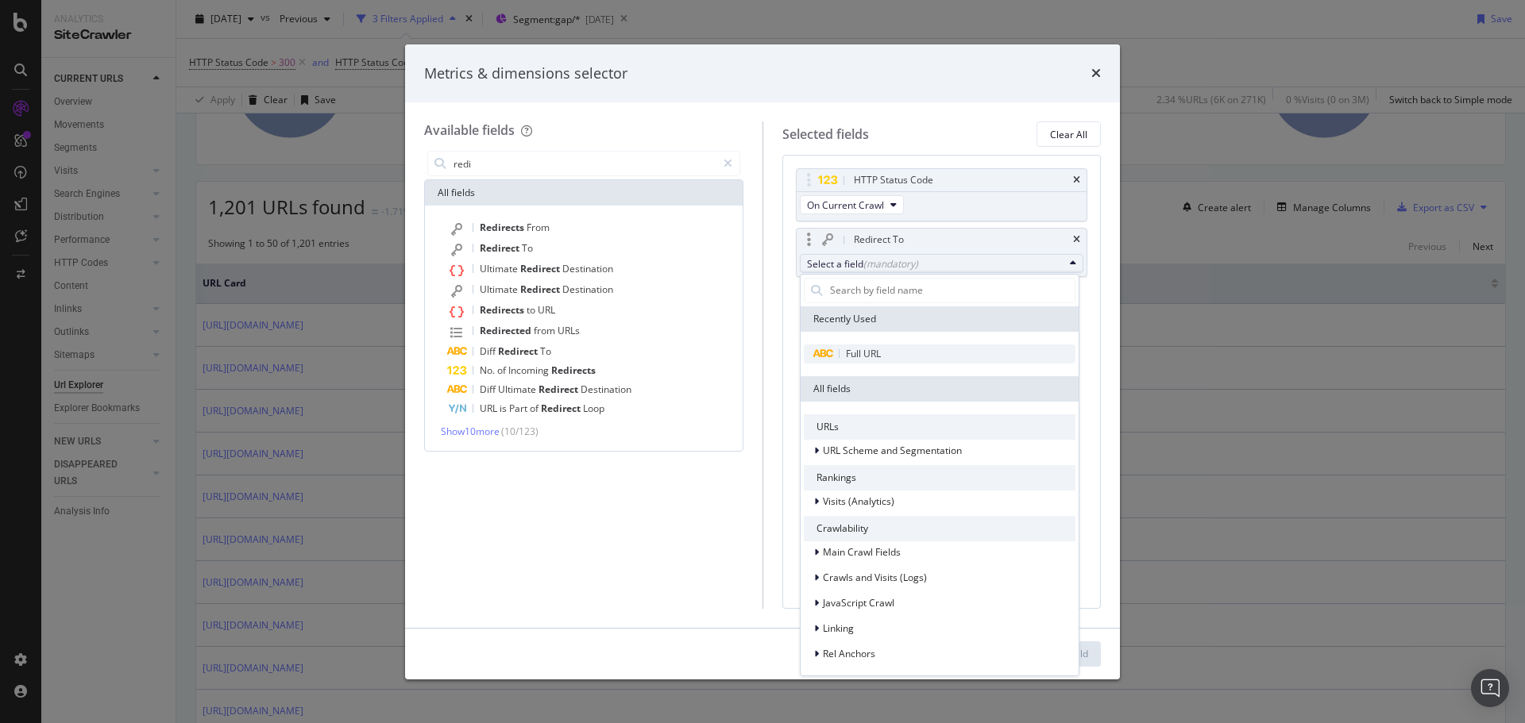
click at [898, 351] on span "Full URL" at bounding box center [940, 354] width 272 height 19
click at [900, 357] on span "Full URL" at bounding box center [940, 354] width 272 height 19
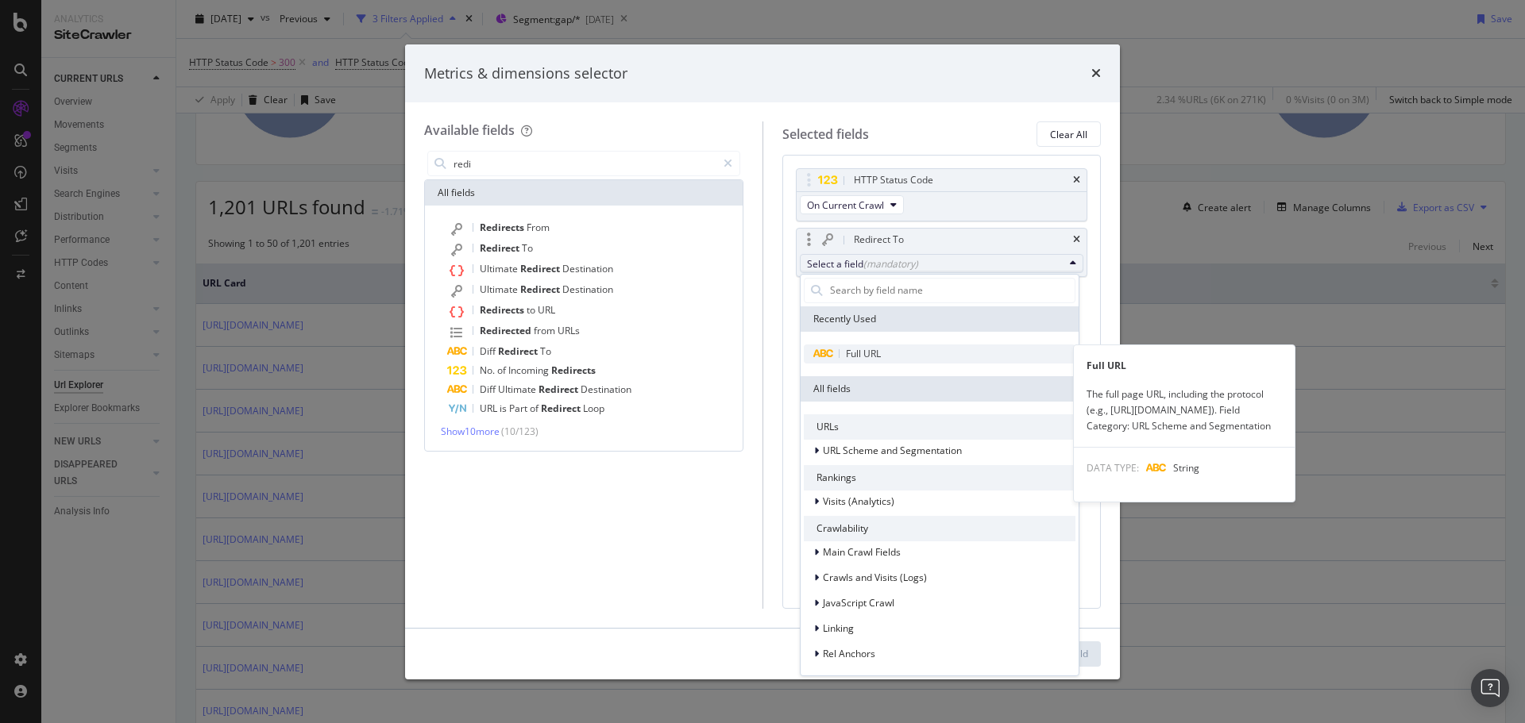
click at [856, 354] on span "Full URL" at bounding box center [863, 353] width 35 height 13
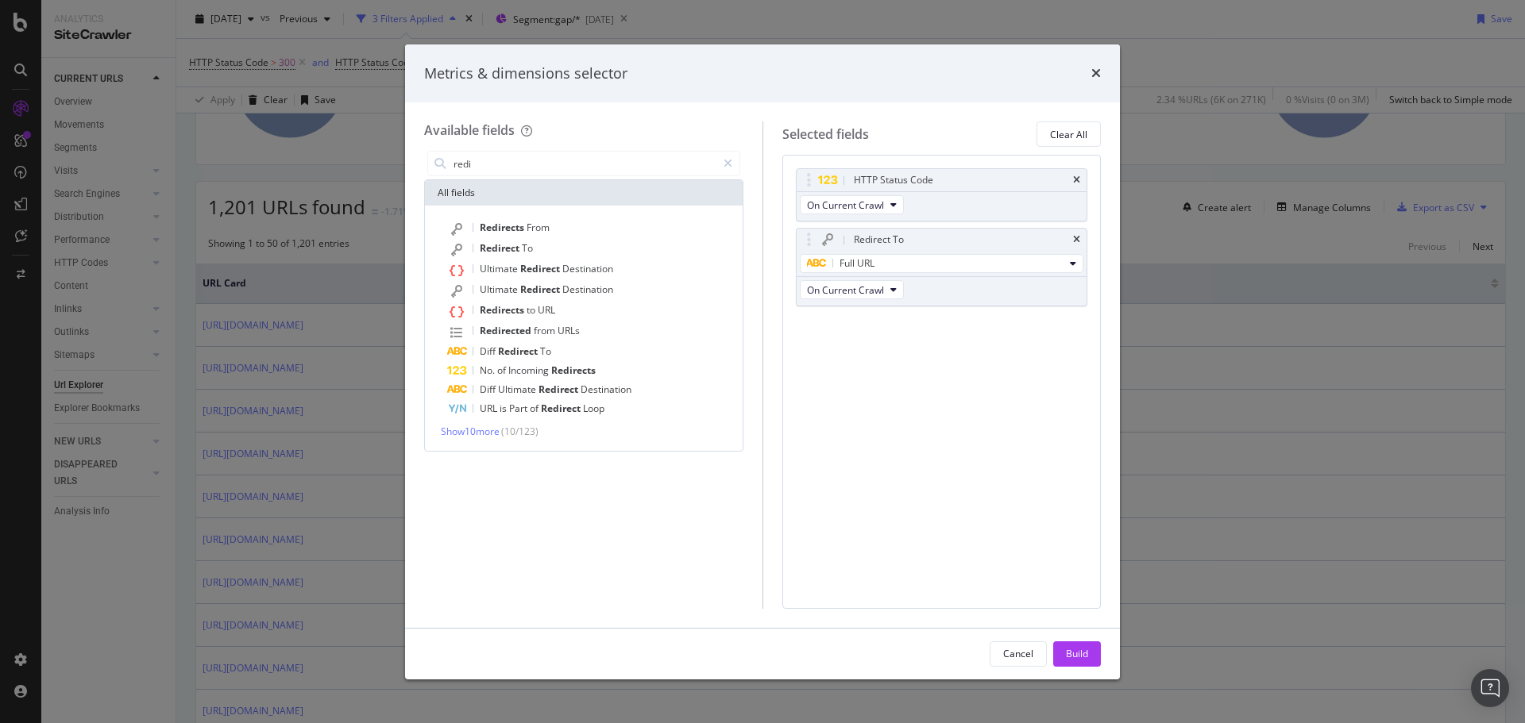
click at [1027, 531] on div "HTTP Status Code On Current Crawl Redirect To Full URL On Current Crawl You can…" at bounding box center [941, 381] width 319 height 453
click at [1075, 652] on div "Build" at bounding box center [1077, 653] width 22 height 13
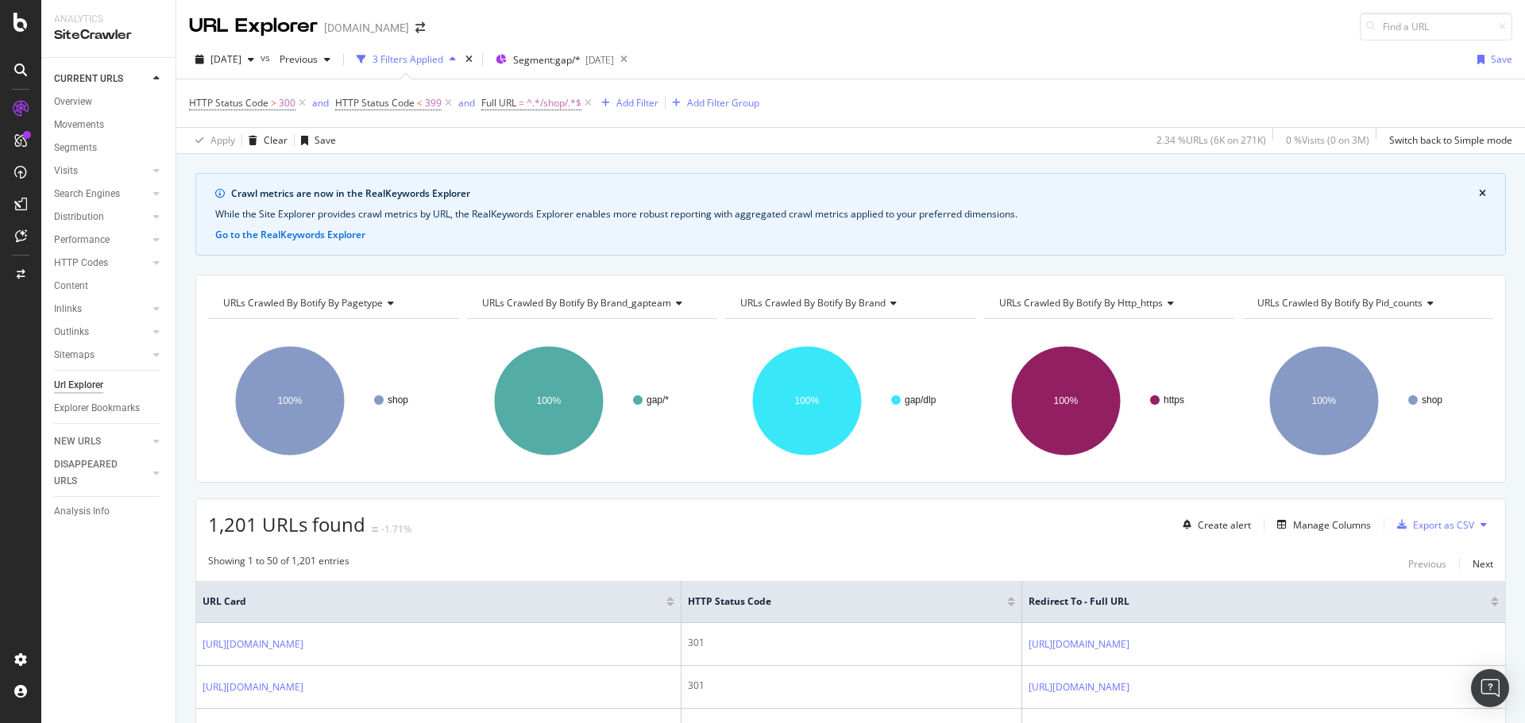
click at [1490, 604] on div at bounding box center [1494, 605] width 8 height 4
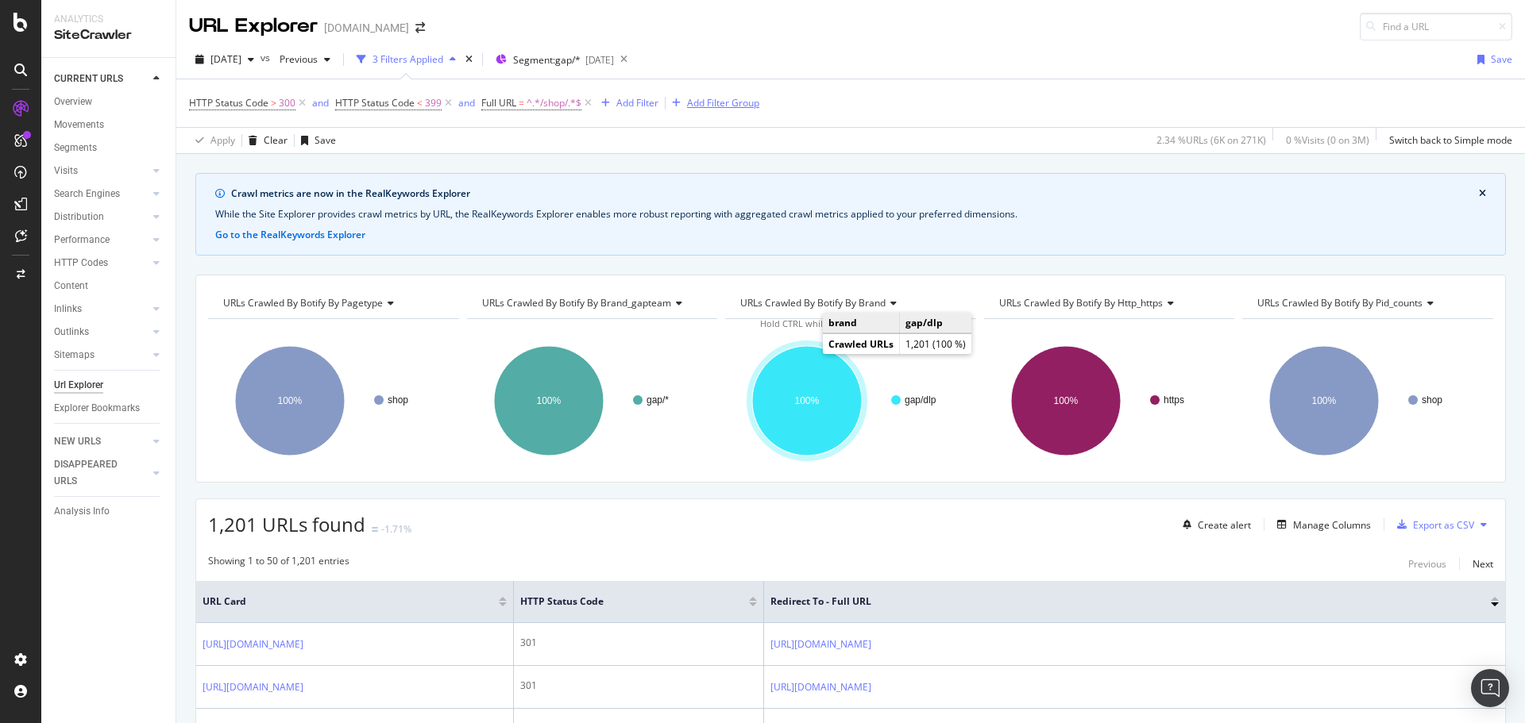
click at [738, 106] on div "Add Filter Group" at bounding box center [723, 102] width 72 height 13
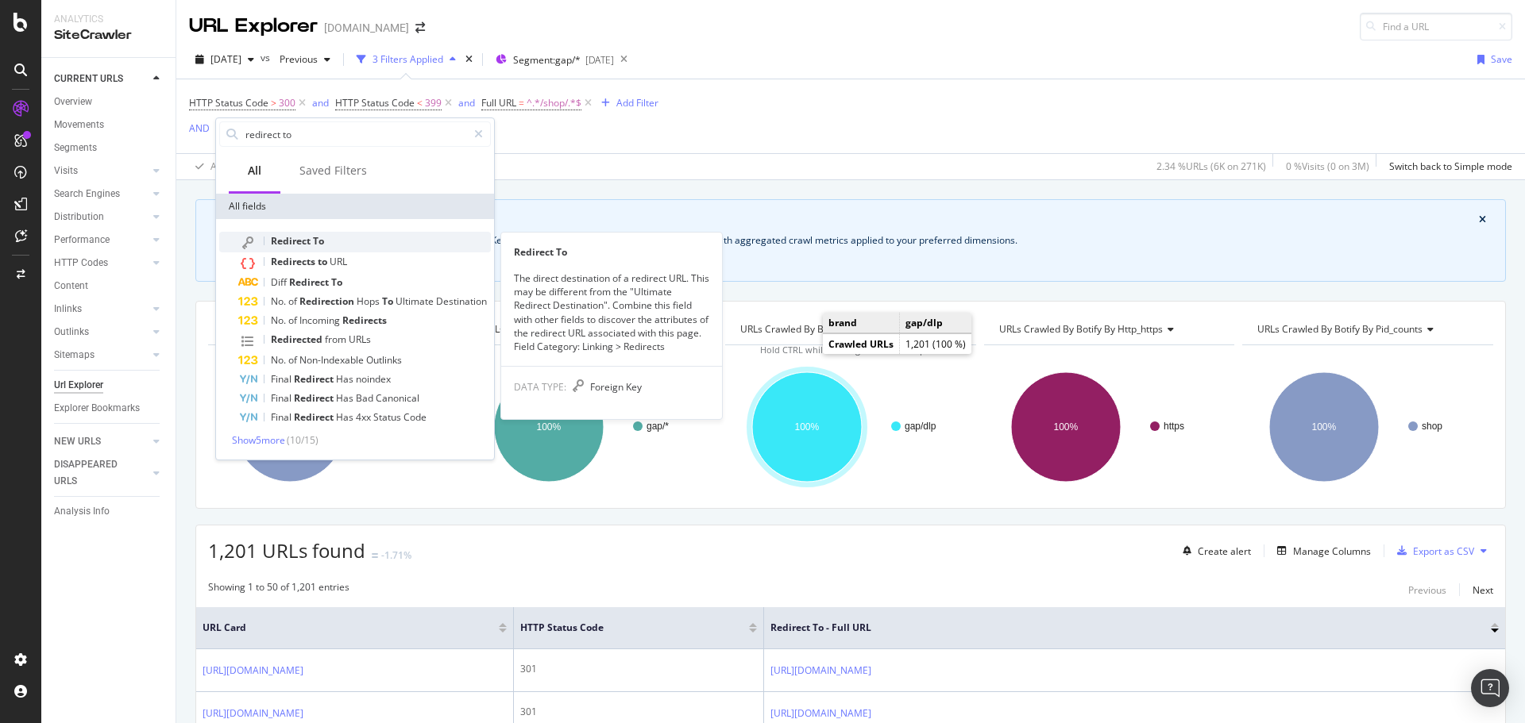
type input "redirect to"
click at [322, 239] on span "To" at bounding box center [318, 240] width 11 height 13
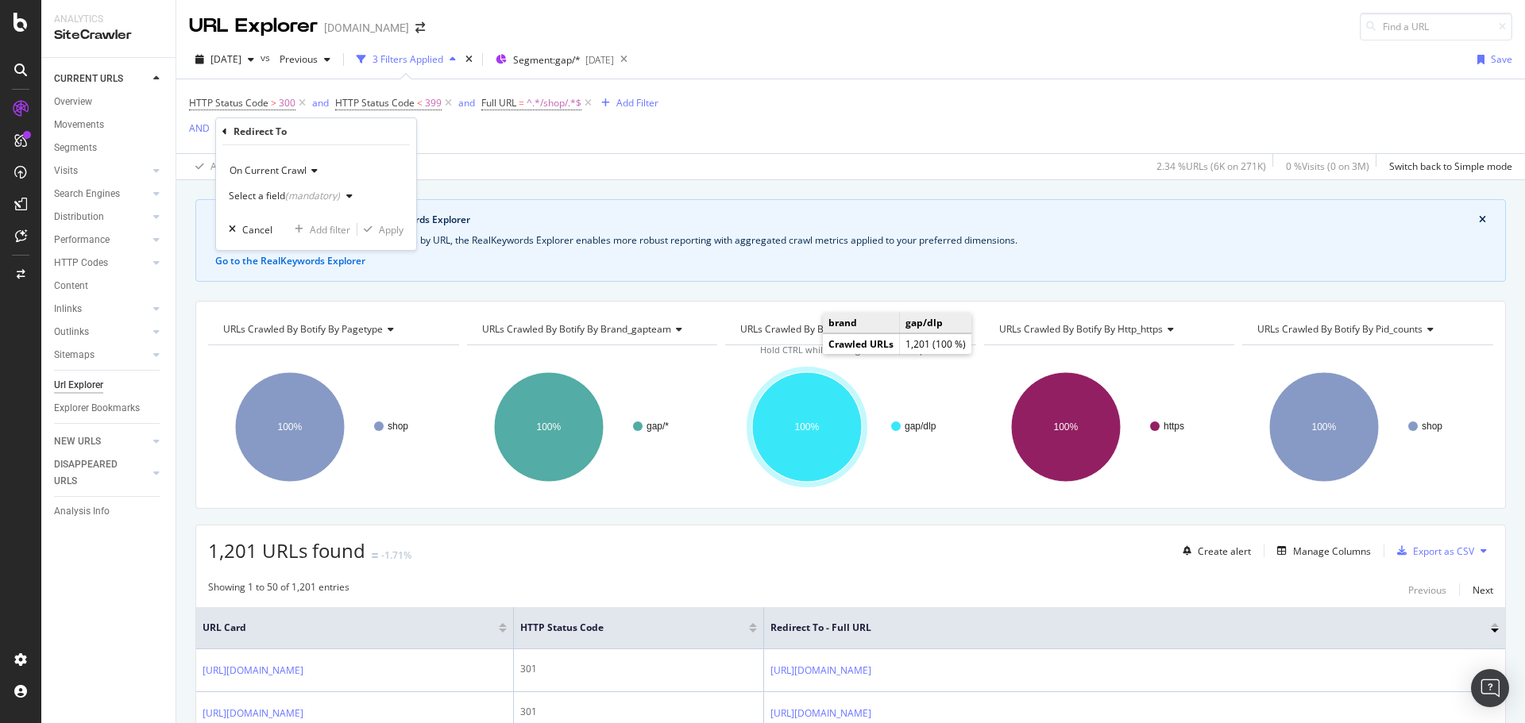
click at [314, 195] on div "(mandatory)" at bounding box center [312, 195] width 55 height 13
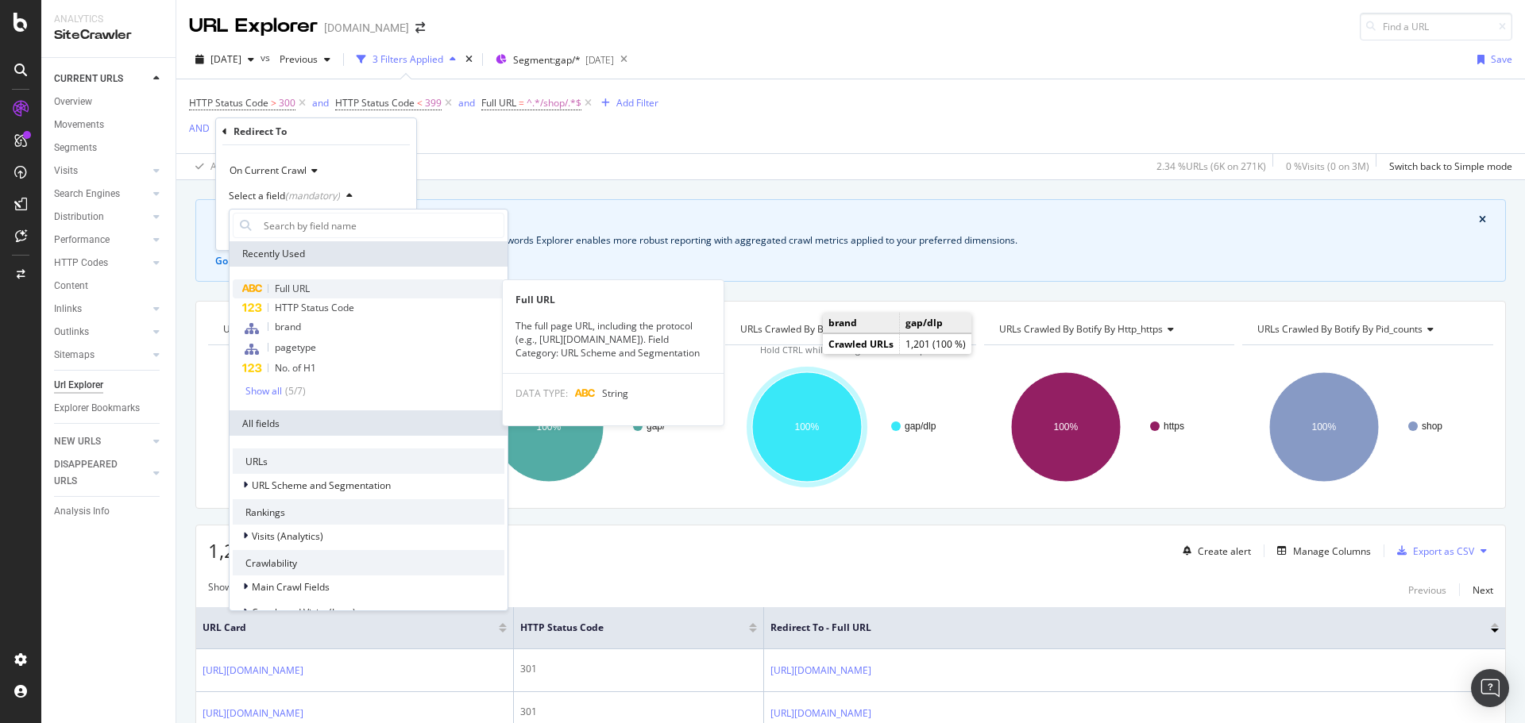
click at [303, 283] on span "Full URL" at bounding box center [292, 288] width 35 height 13
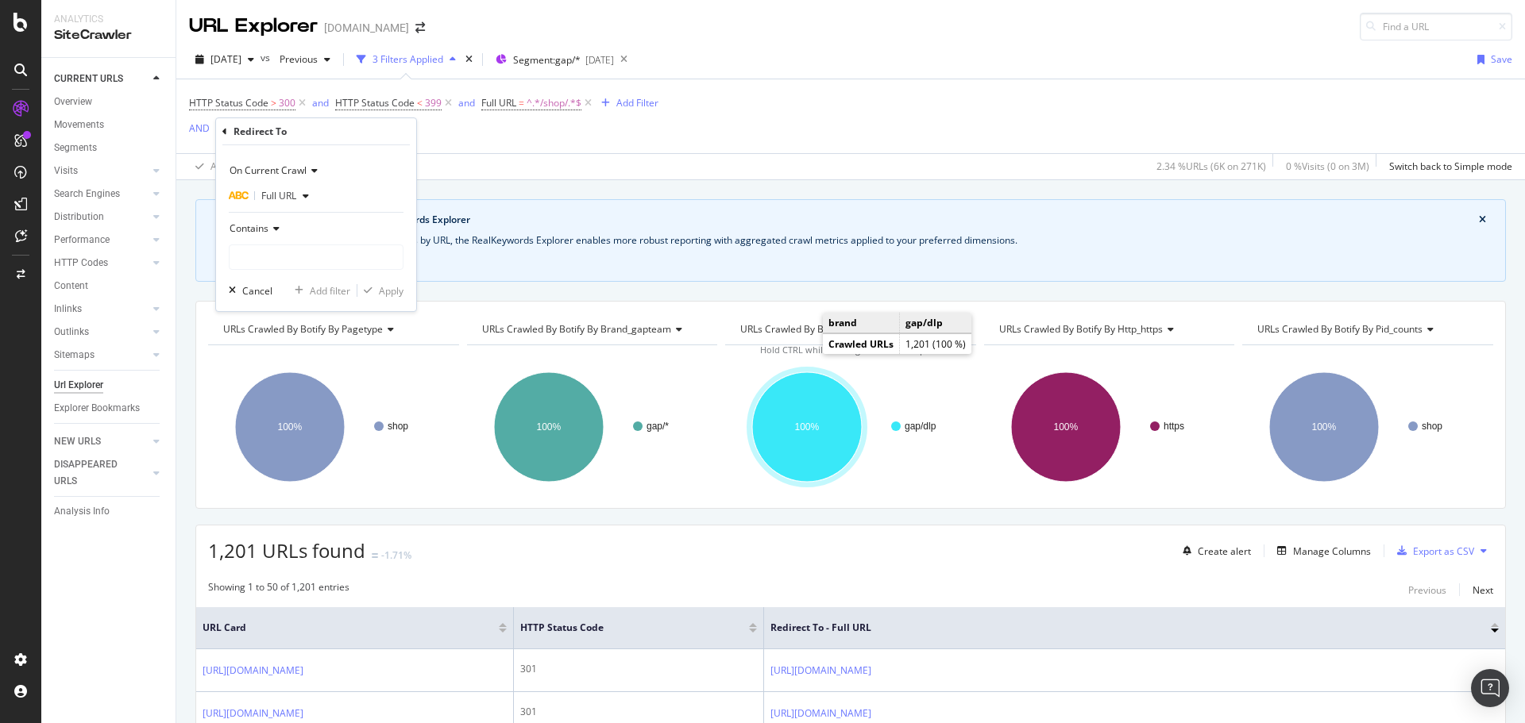
click at [279, 228] on icon at bounding box center [273, 229] width 11 height 10
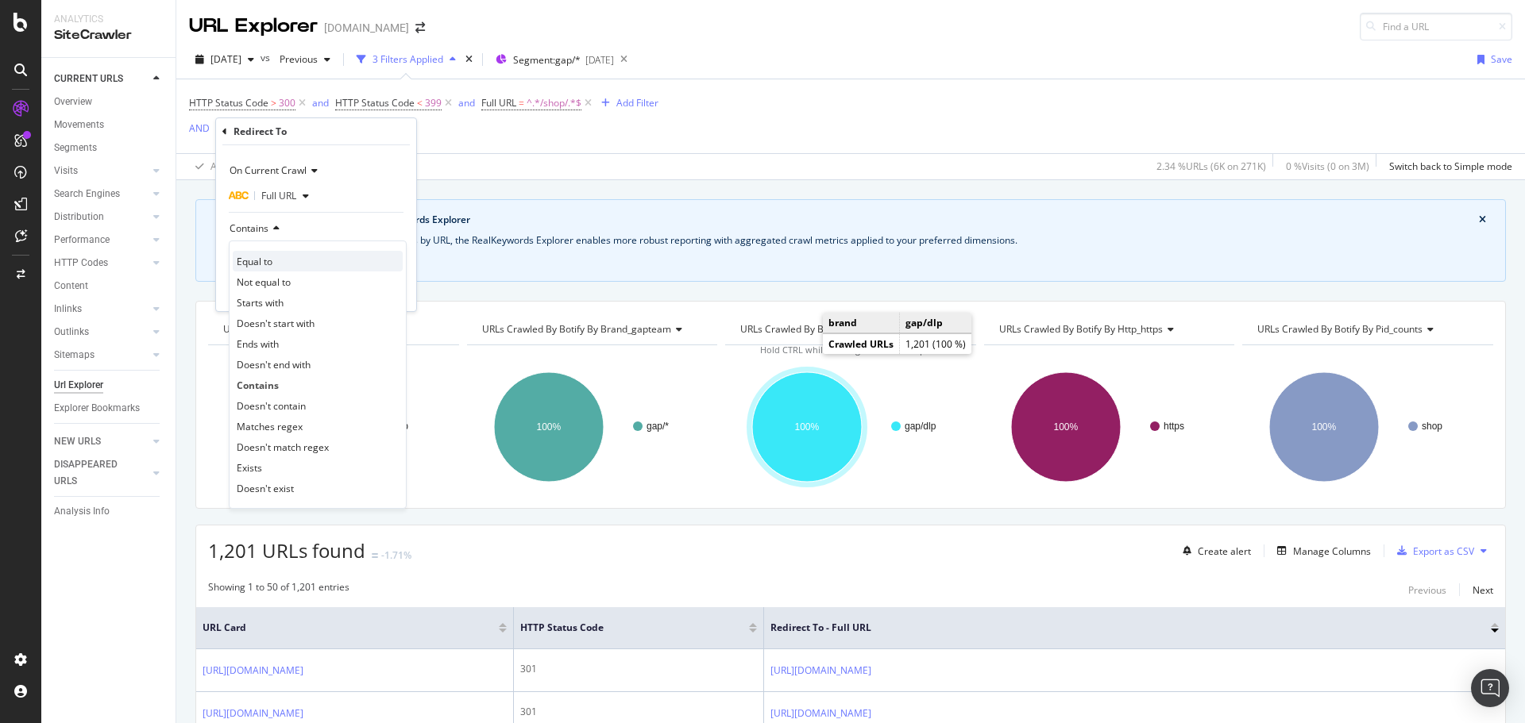
click at [279, 266] on div "Equal to" at bounding box center [318, 261] width 170 height 21
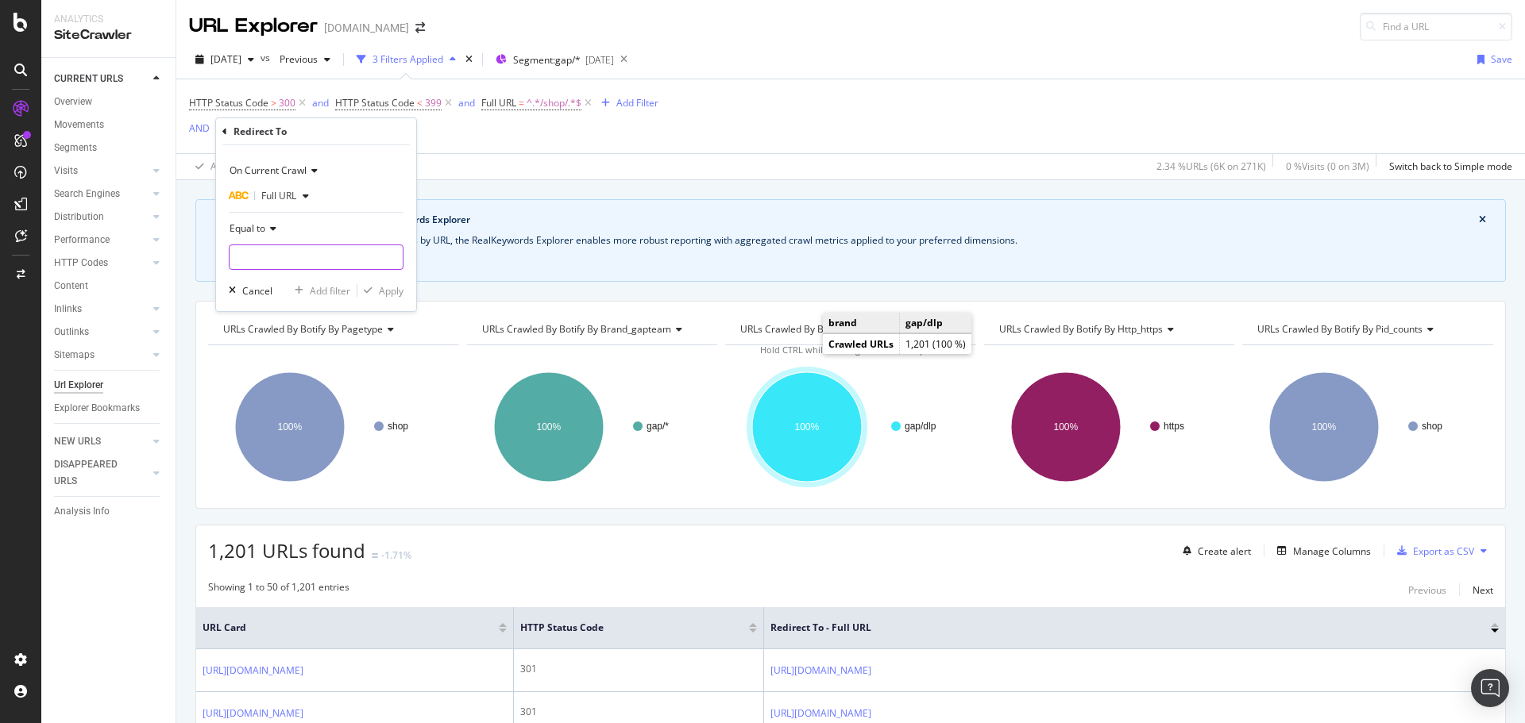
click at [279, 259] on input "text" at bounding box center [315, 257] width 173 height 25
click at [264, 231] on span "Equal to" at bounding box center [247, 228] width 36 height 13
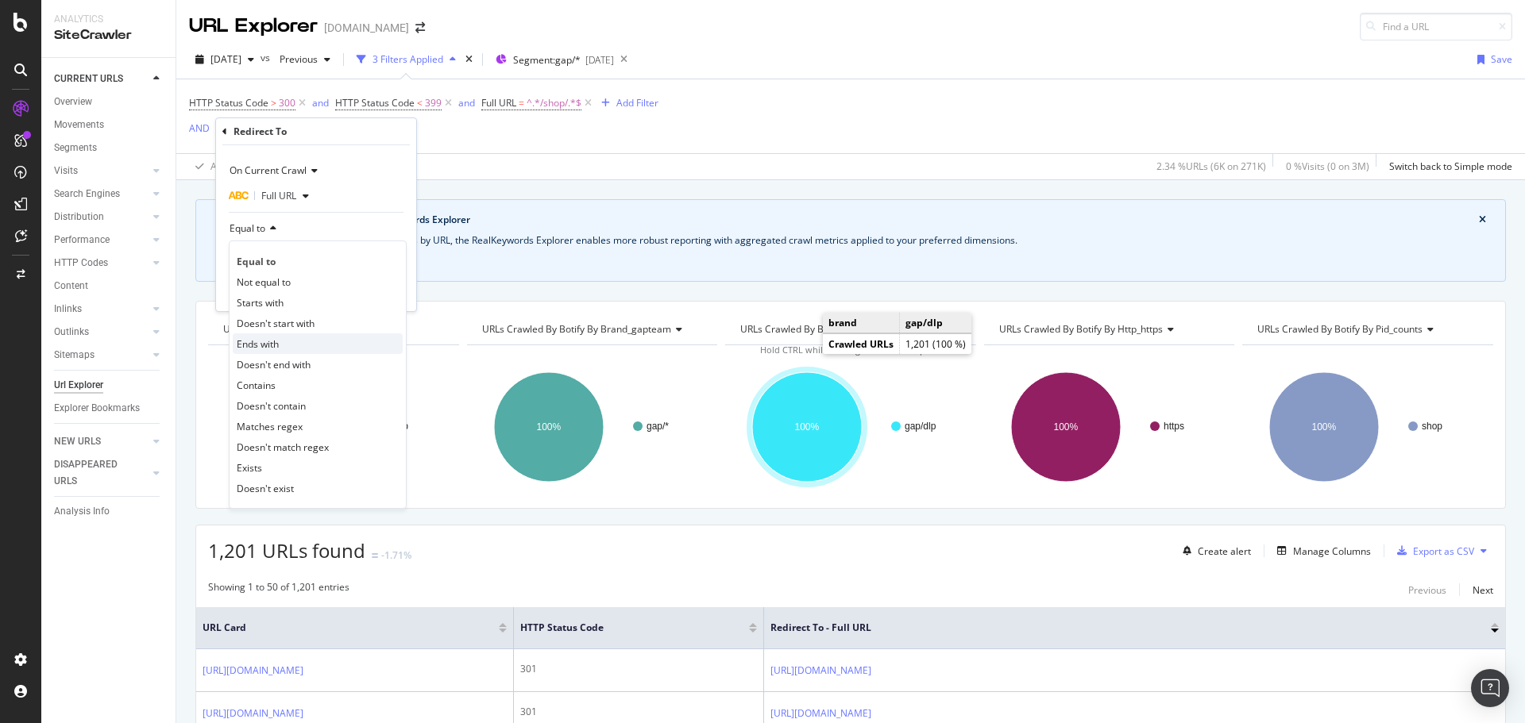
click at [284, 346] on div "Ends with" at bounding box center [318, 343] width 170 height 21
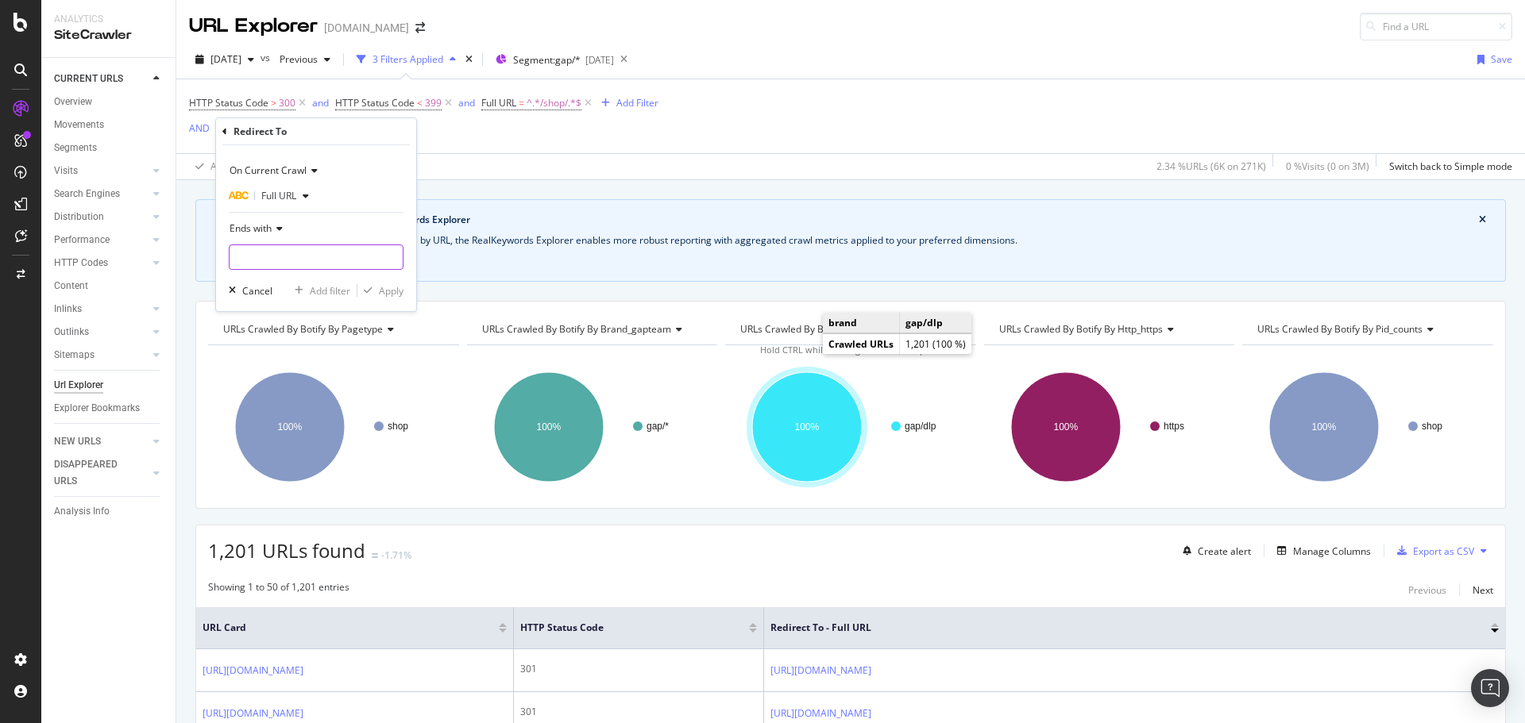
click at [272, 253] on input "text" at bounding box center [315, 257] width 173 height 25
type input "www.gap.com/"
click at [396, 287] on div "Apply" at bounding box center [391, 290] width 25 height 13
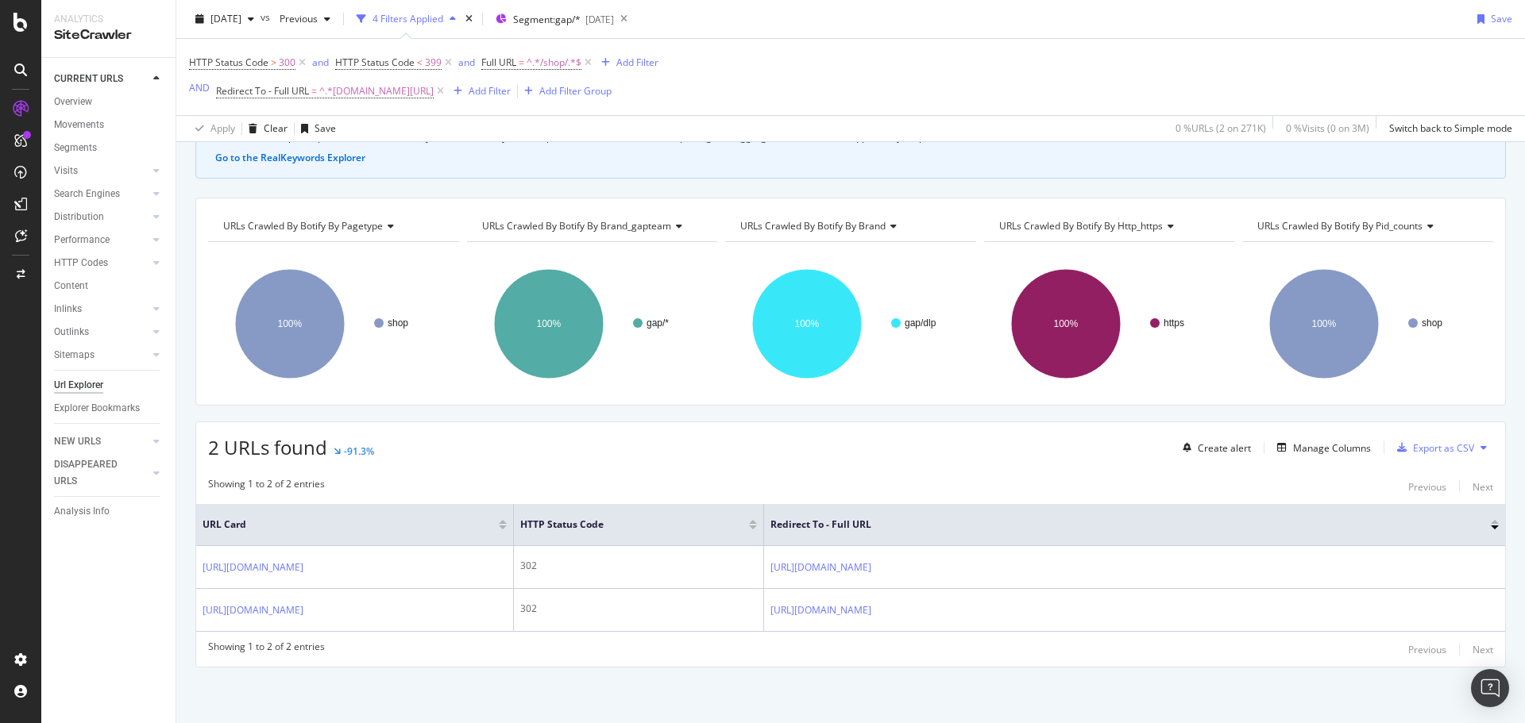
scroll to position [26, 0]
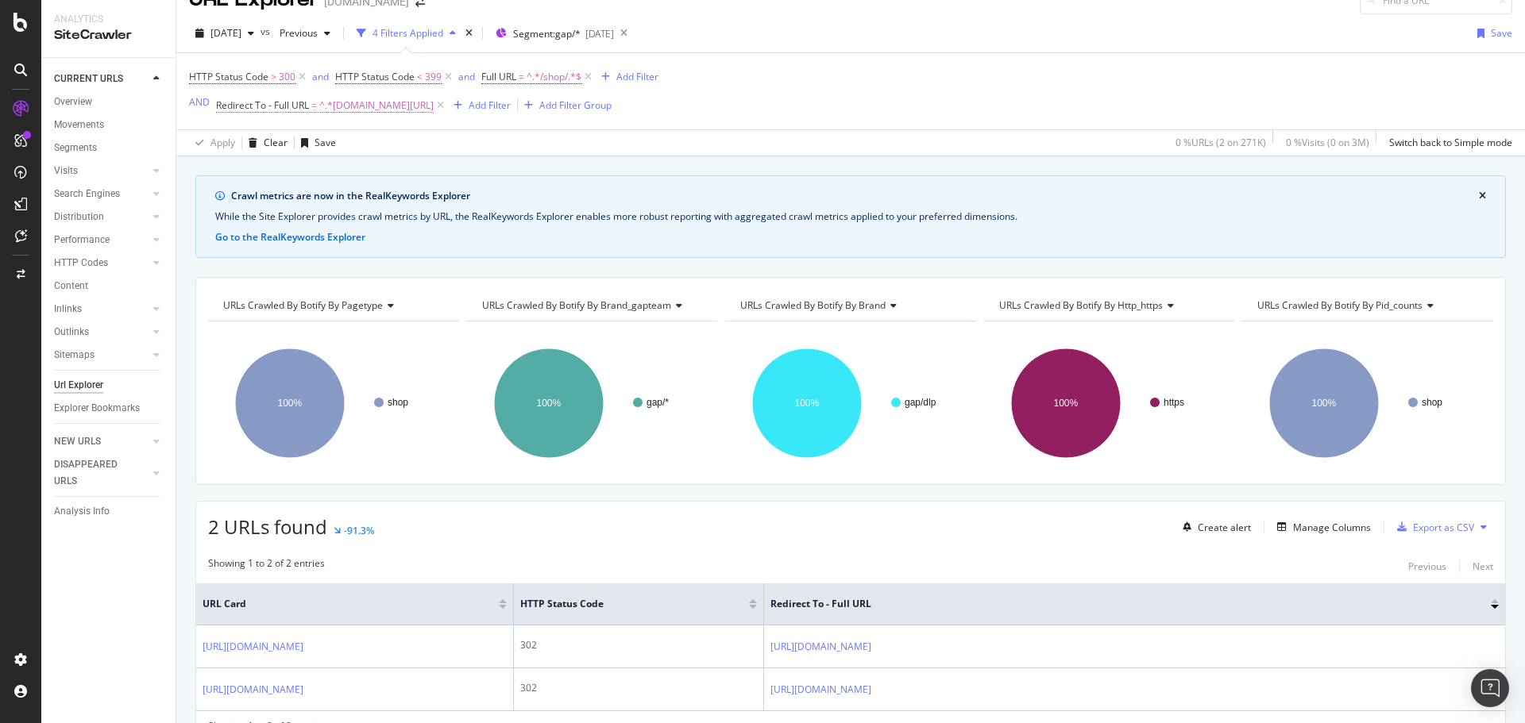
click at [336, 106] on span "^.*www.gap.com/$" at bounding box center [376, 105] width 114 height 22
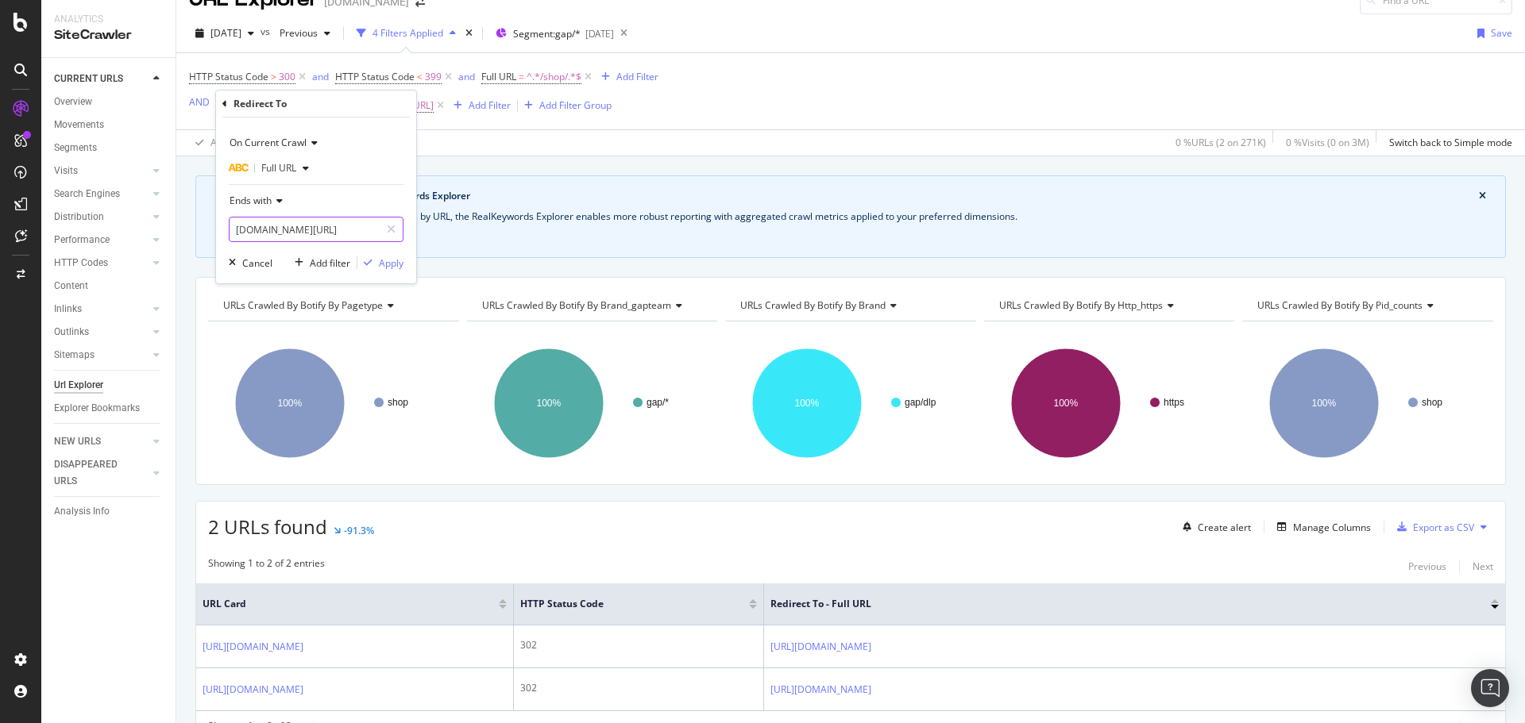
click at [349, 226] on input "www.gap.com/" at bounding box center [304, 229] width 150 height 25
type input "www.gap.com"
click at [391, 266] on div "Apply" at bounding box center [391, 262] width 25 height 13
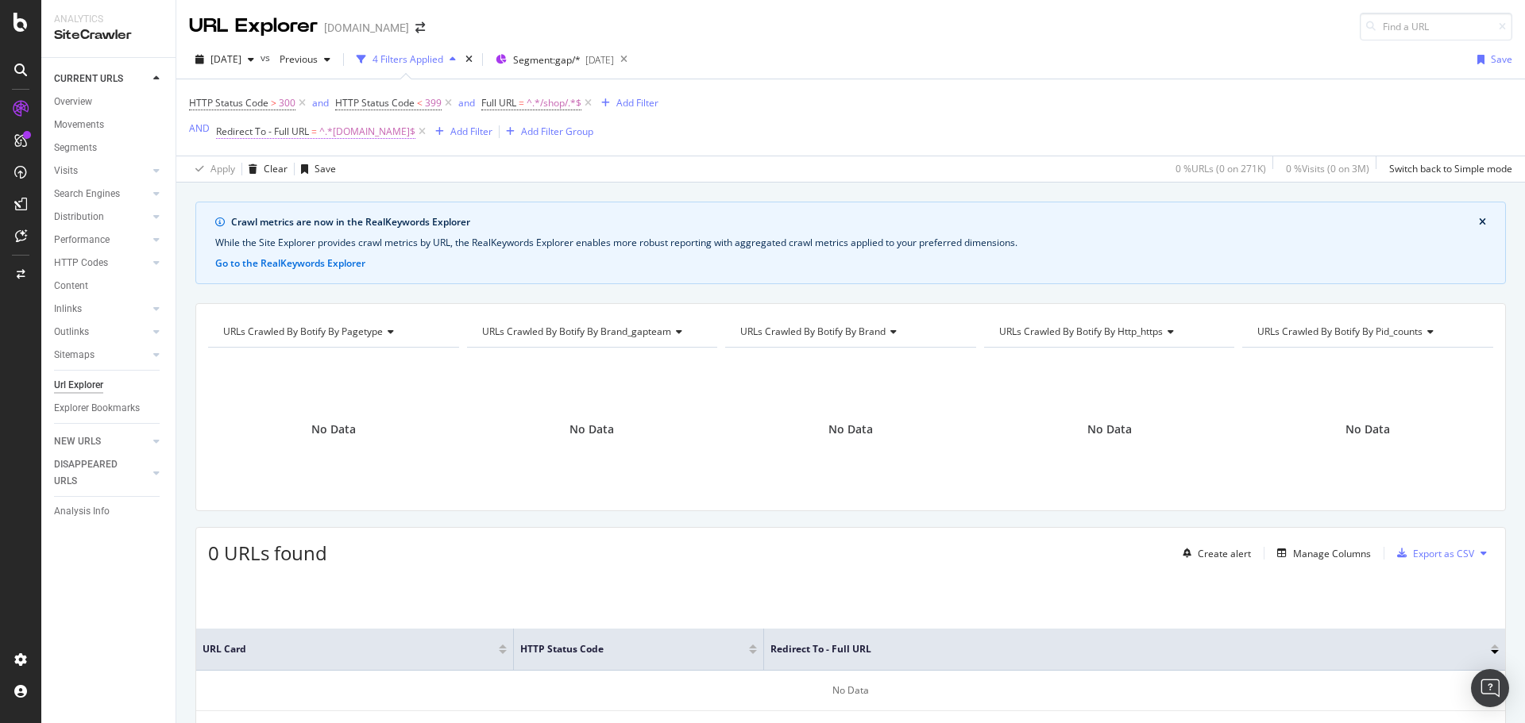
click at [311, 134] on span "=" at bounding box center [314, 131] width 6 height 13
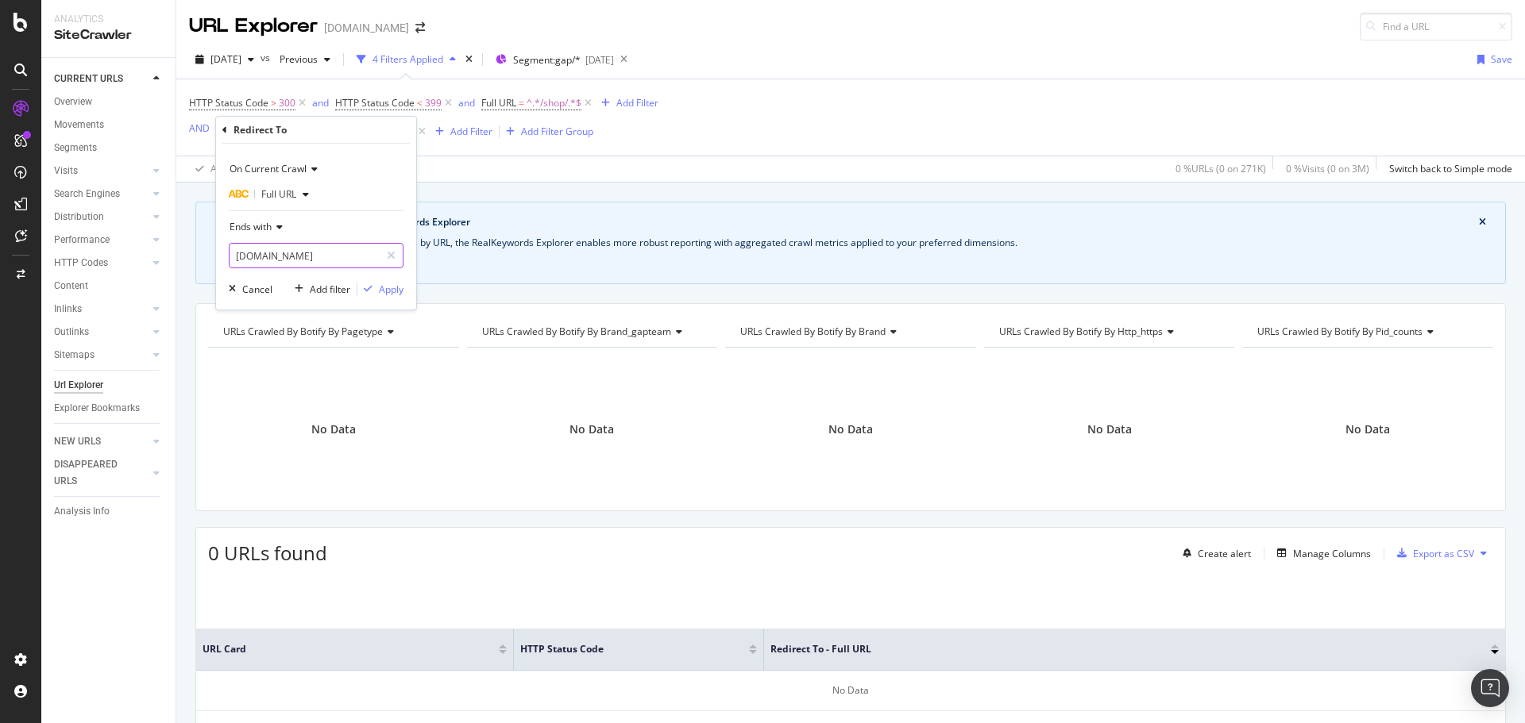
click at [323, 251] on input "www.gap.com" at bounding box center [304, 255] width 150 height 25
click at [325, 254] on input "www.gap.com" at bounding box center [304, 255] width 150 height 25
click at [325, 259] on input "www.gap.com" at bounding box center [304, 255] width 150 height 25
type input "www.gap.com/"
click at [400, 280] on div "On Current Crawl Full URL Ends with www.gap.com/ Cancel Add filter Apply" at bounding box center [316, 227] width 200 height 166
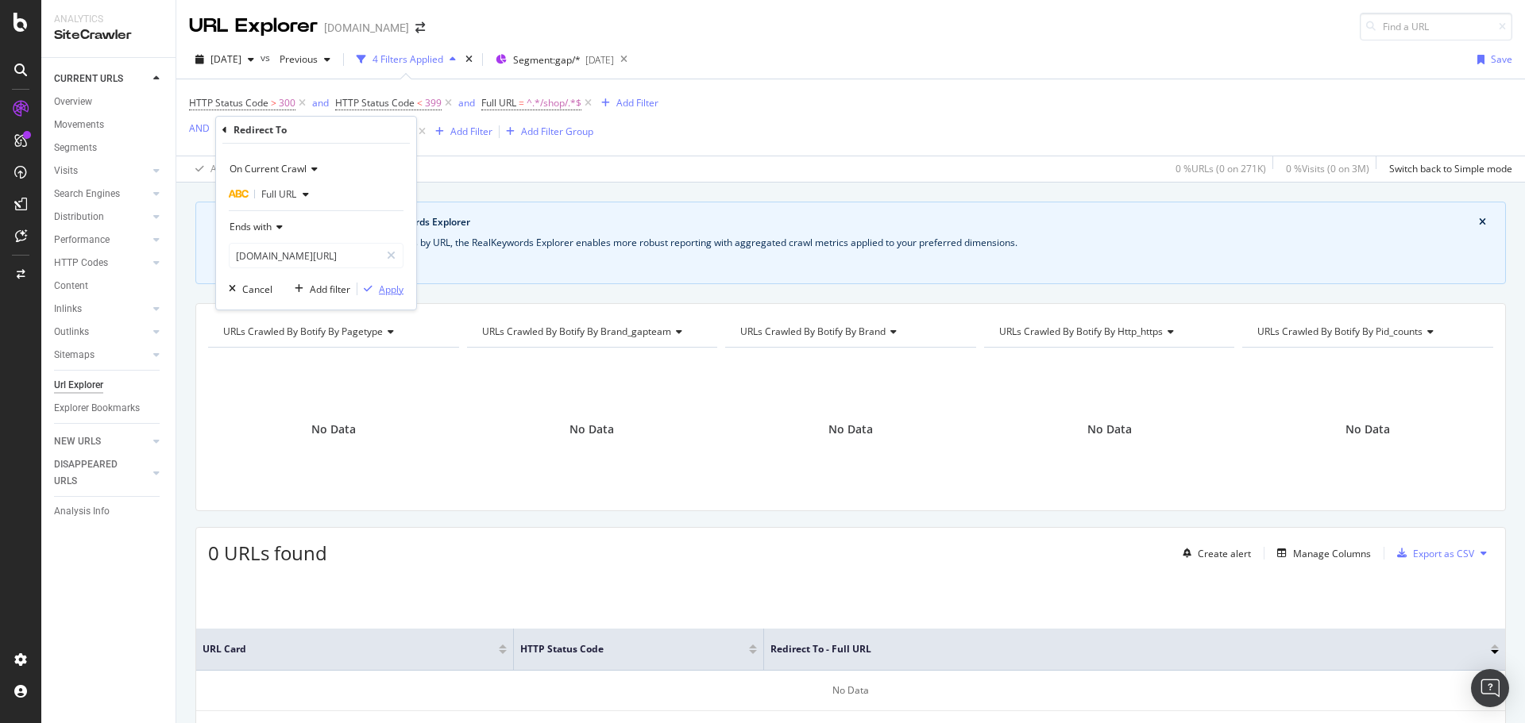
click at [399, 284] on div "Apply" at bounding box center [391, 289] width 25 height 13
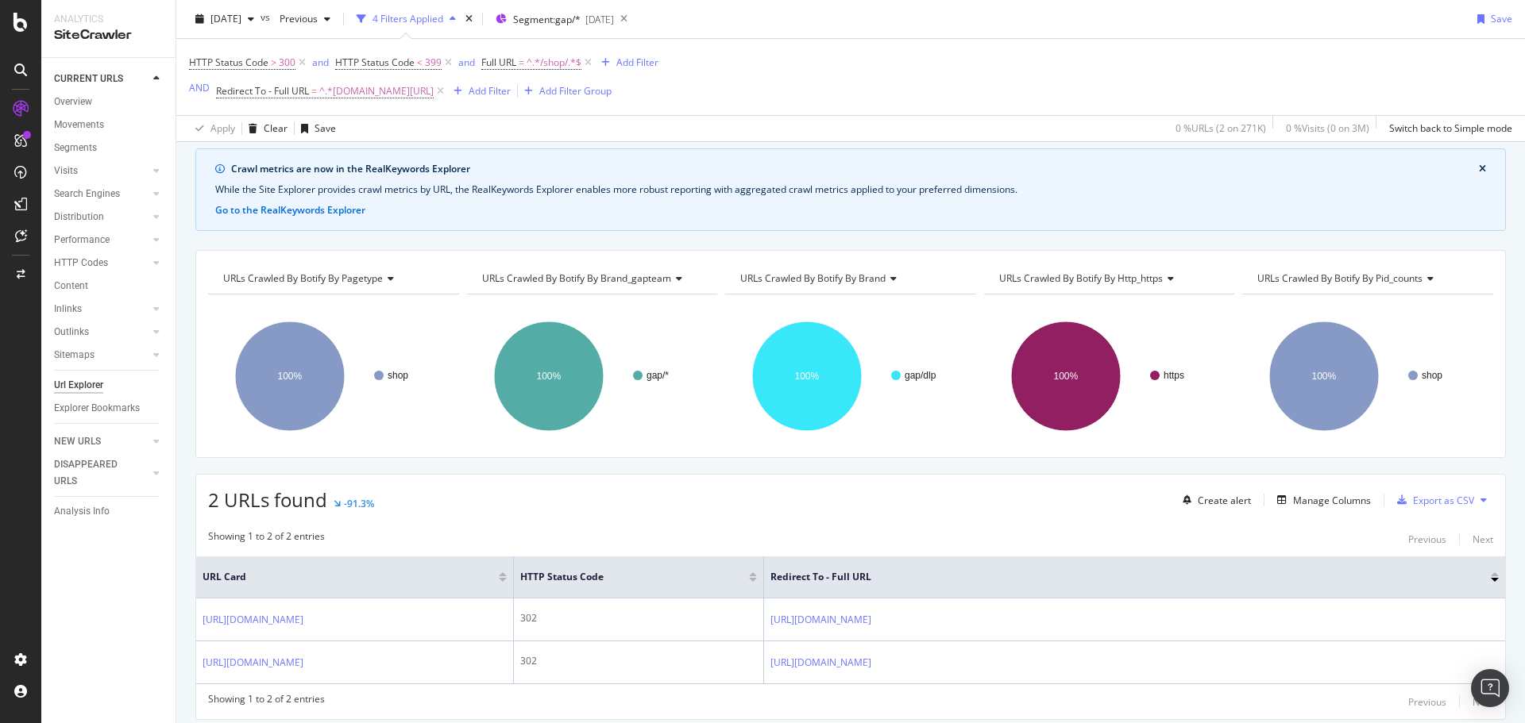
scroll to position [106, 0]
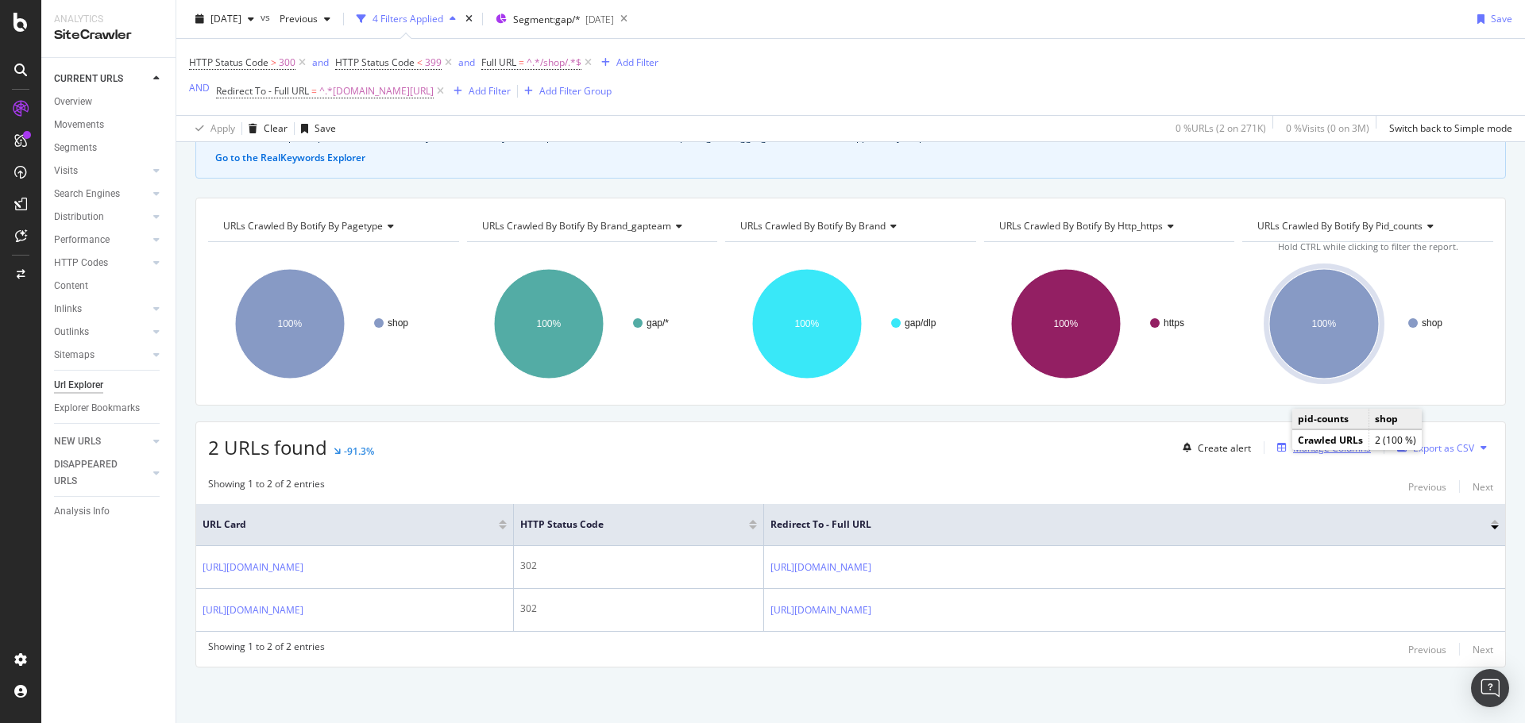
click at [1303, 454] on div "Manage Columns" at bounding box center [1332, 447] width 78 height 13
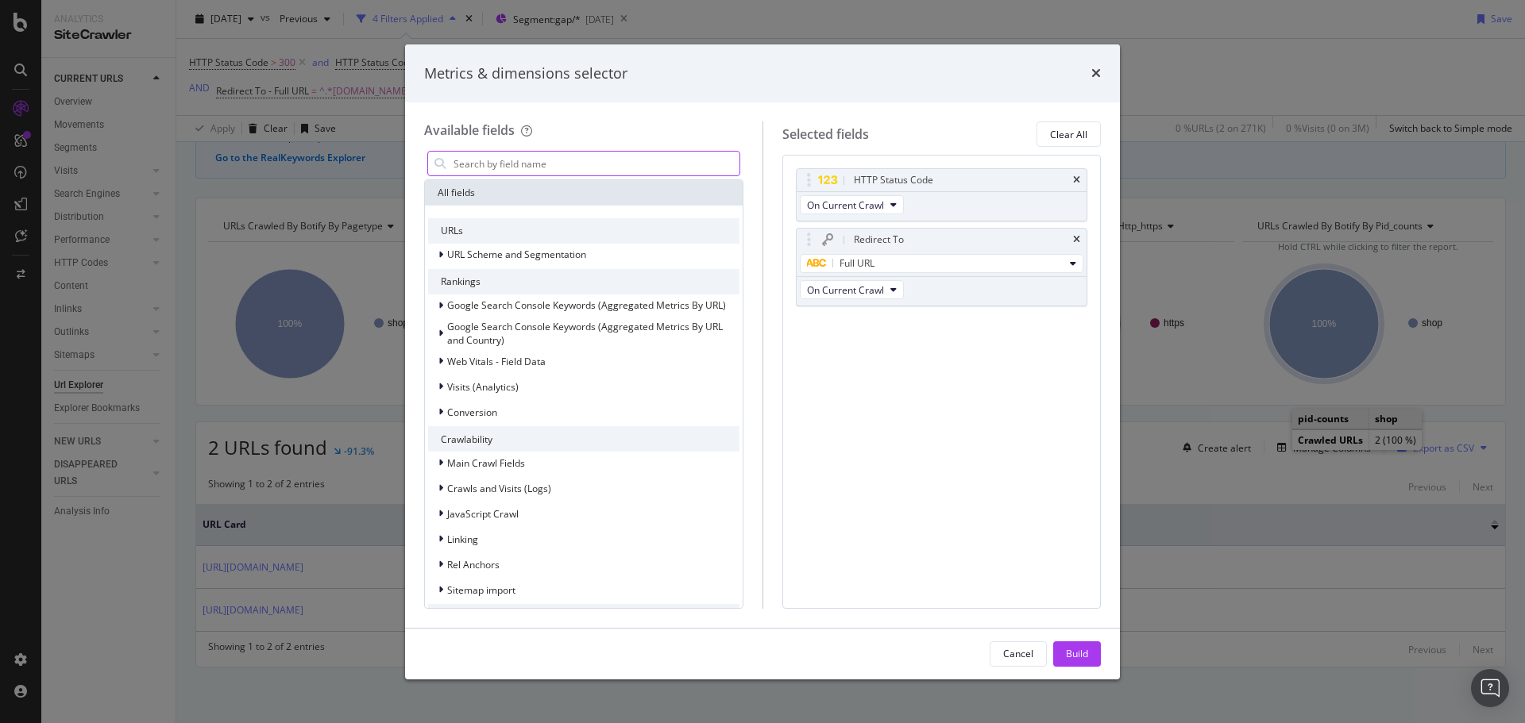
click at [511, 172] on input "modal" at bounding box center [595, 164] width 287 height 24
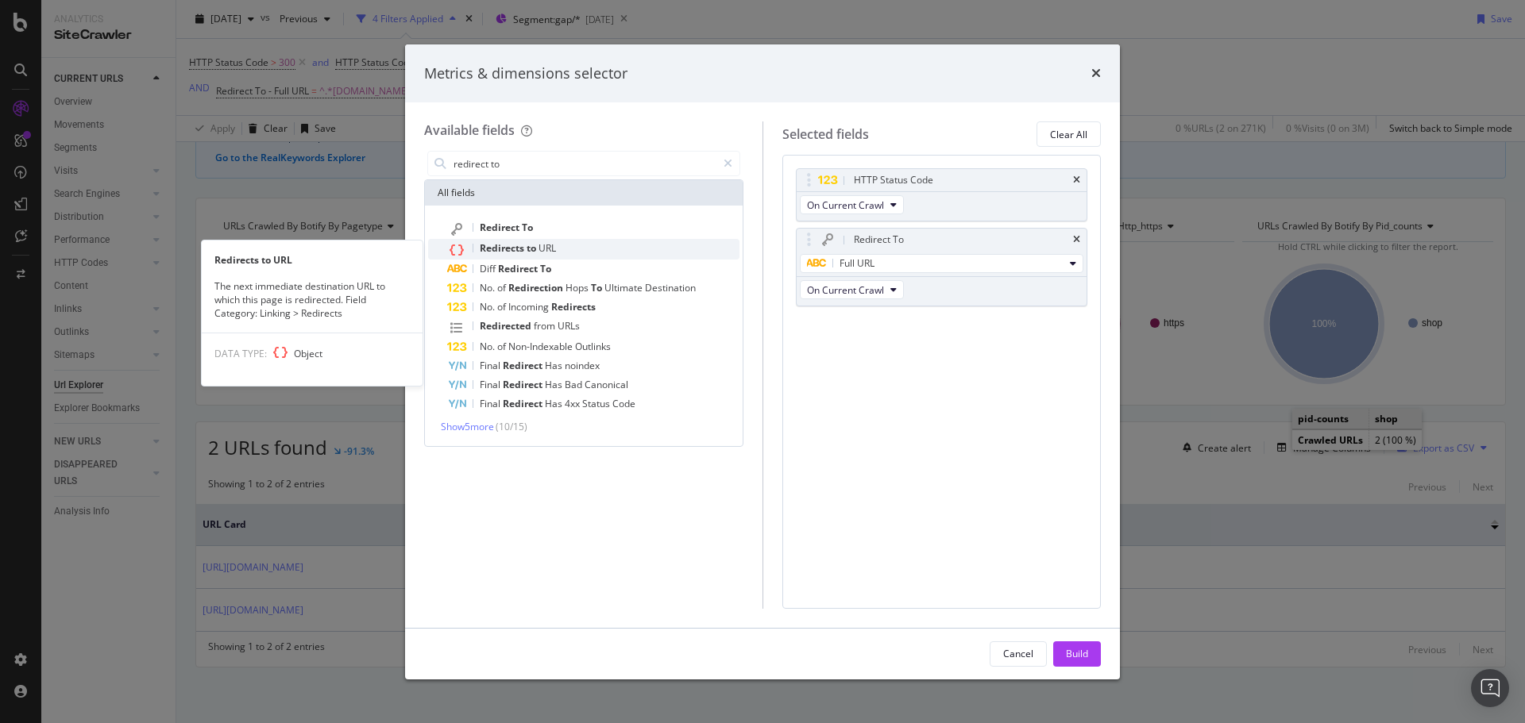
type input "redirect to"
click at [544, 244] on span "URL" at bounding box center [546, 247] width 17 height 13
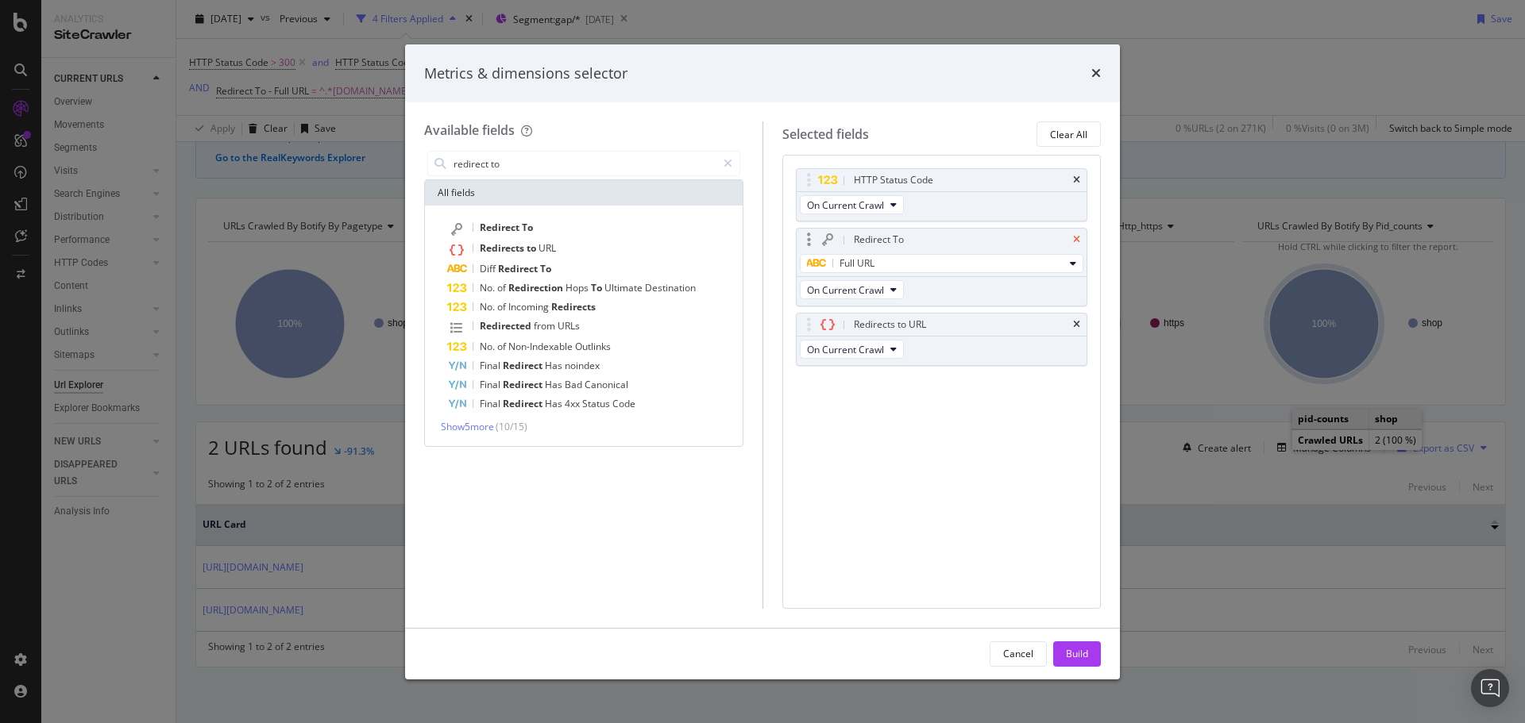
click at [1077, 241] on icon "times" at bounding box center [1076, 240] width 7 height 10
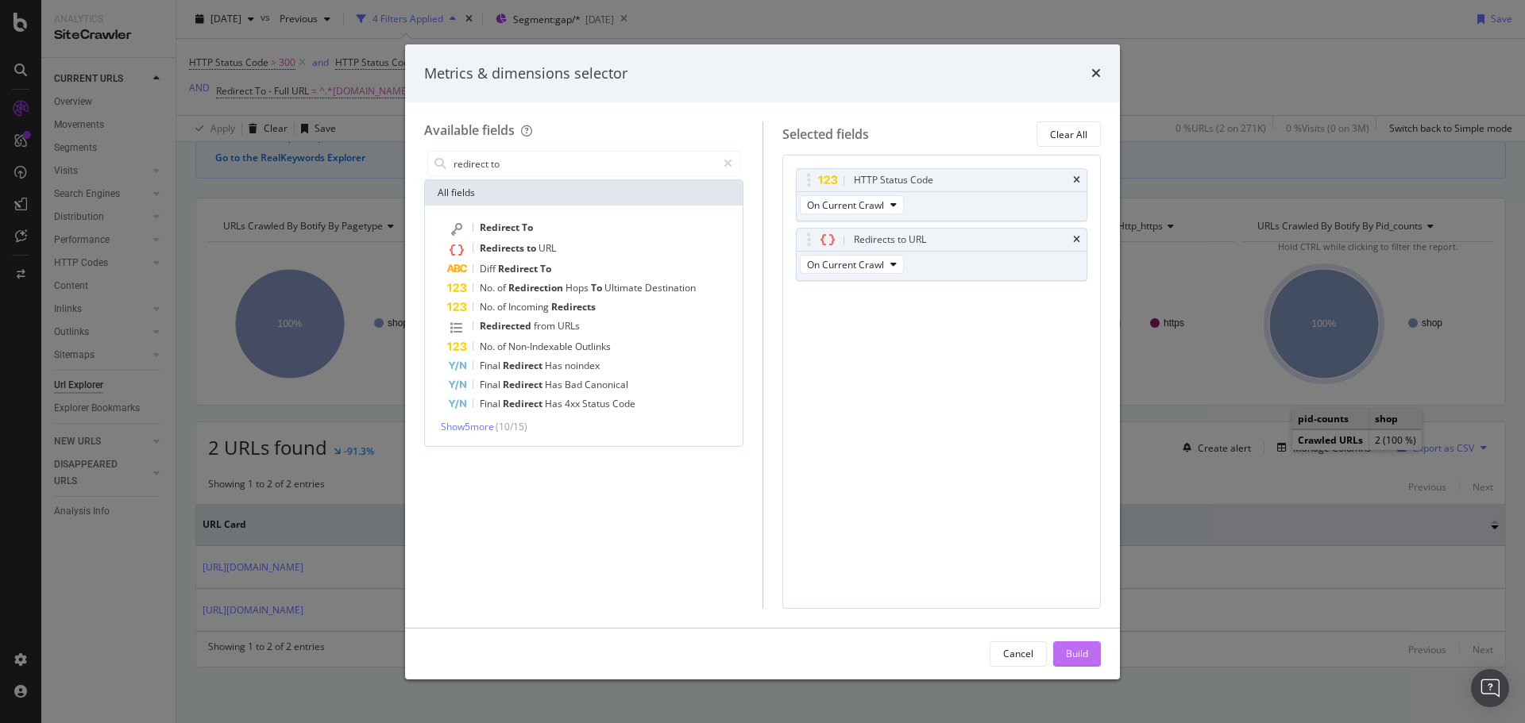
click at [1066, 655] on div "Build" at bounding box center [1077, 653] width 22 height 13
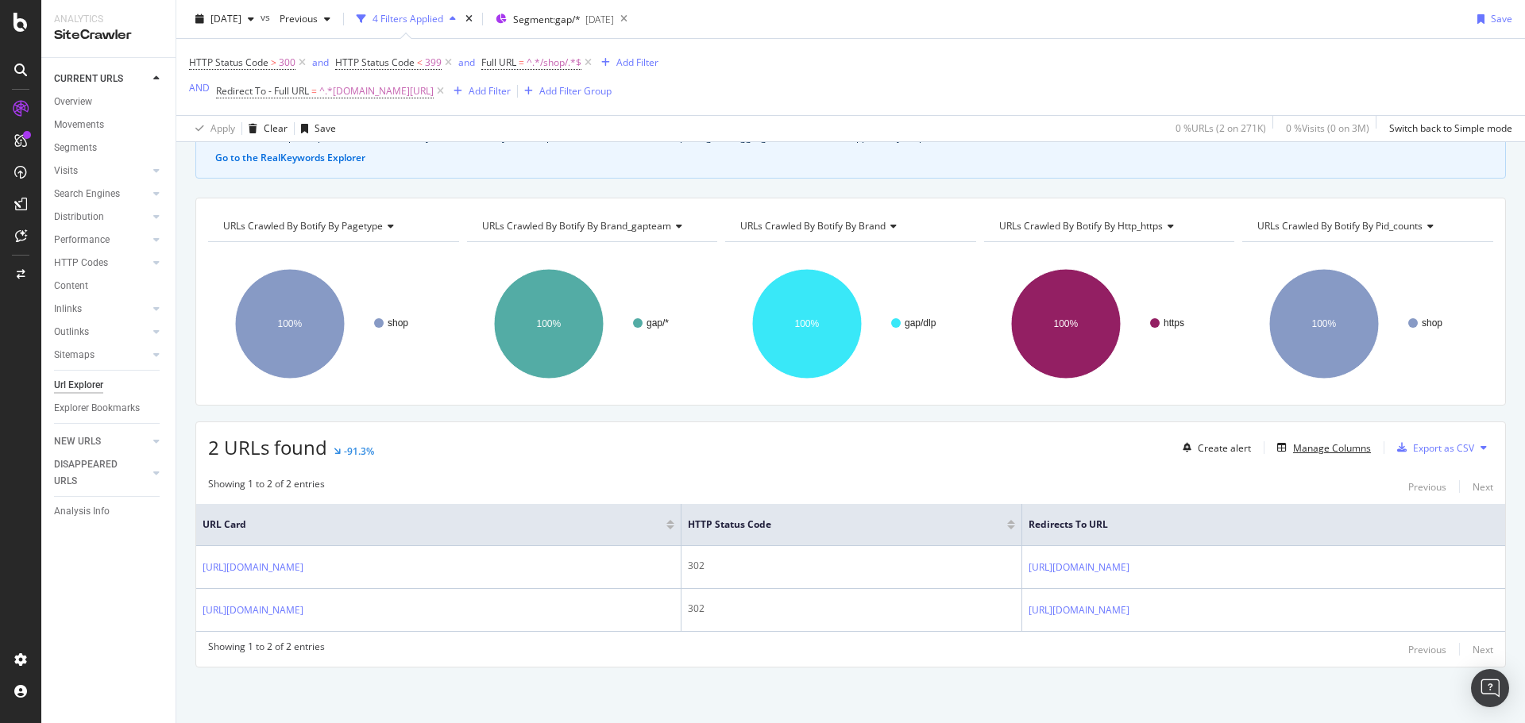
scroll to position [26, 0]
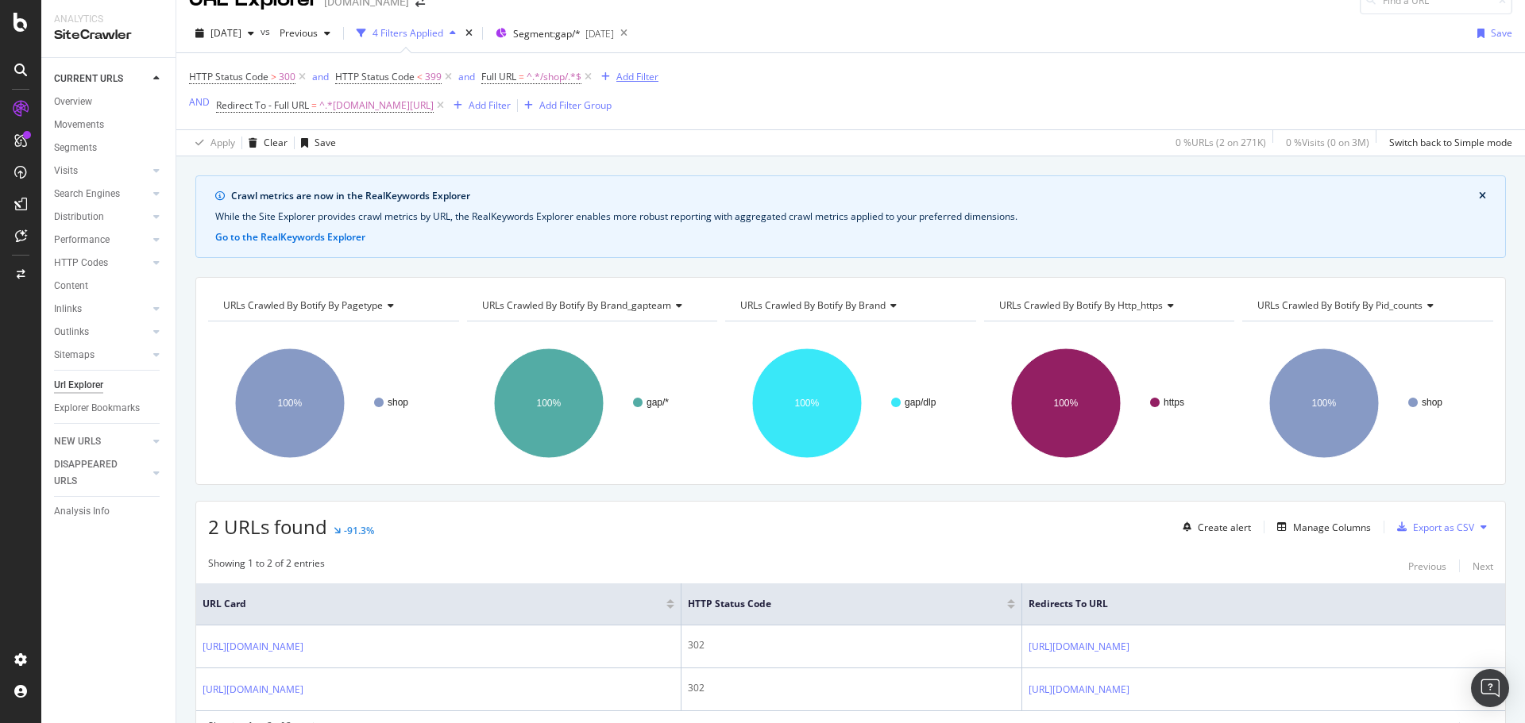
click at [626, 76] on div "Add Filter" at bounding box center [637, 76] width 42 height 13
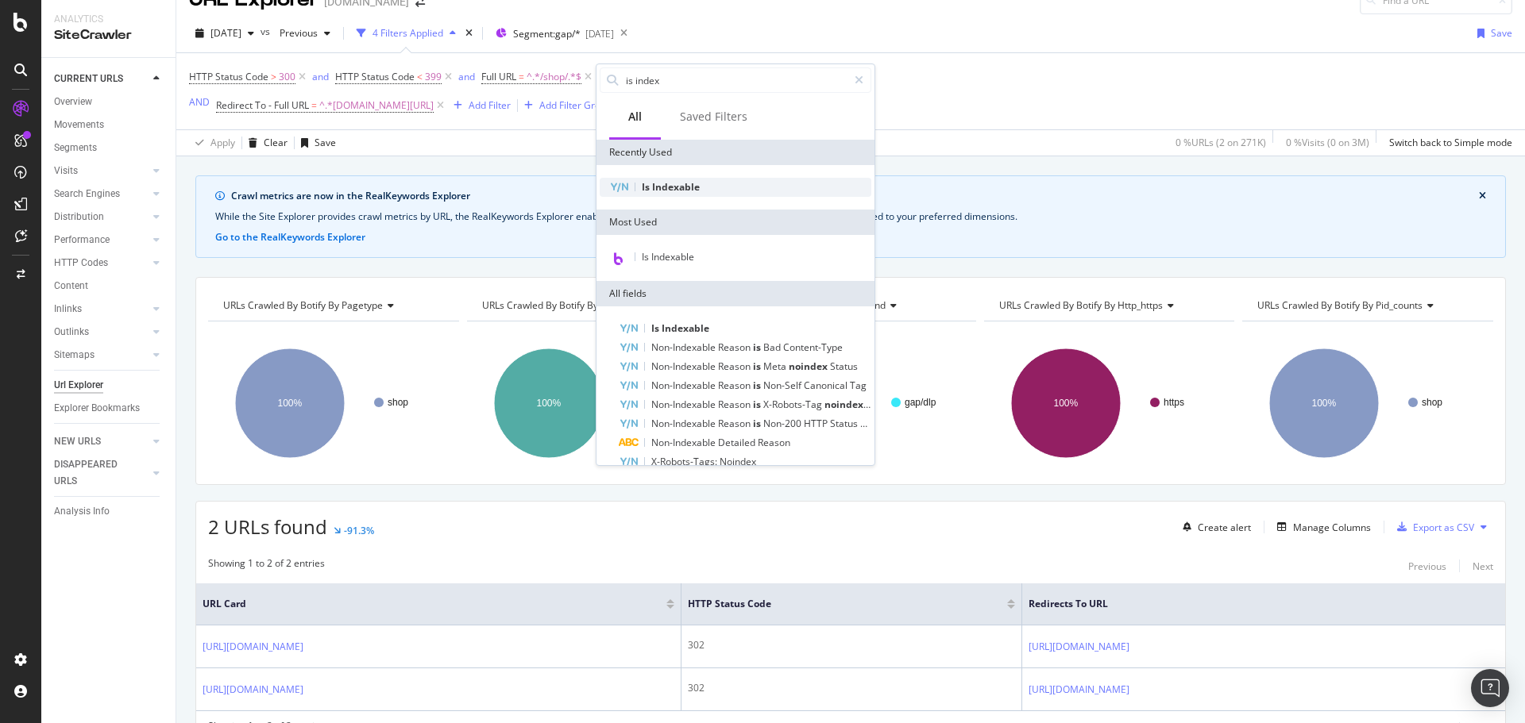
type input "is index"
click at [722, 187] on div "Is Indexable" at bounding box center [735, 187] width 272 height 19
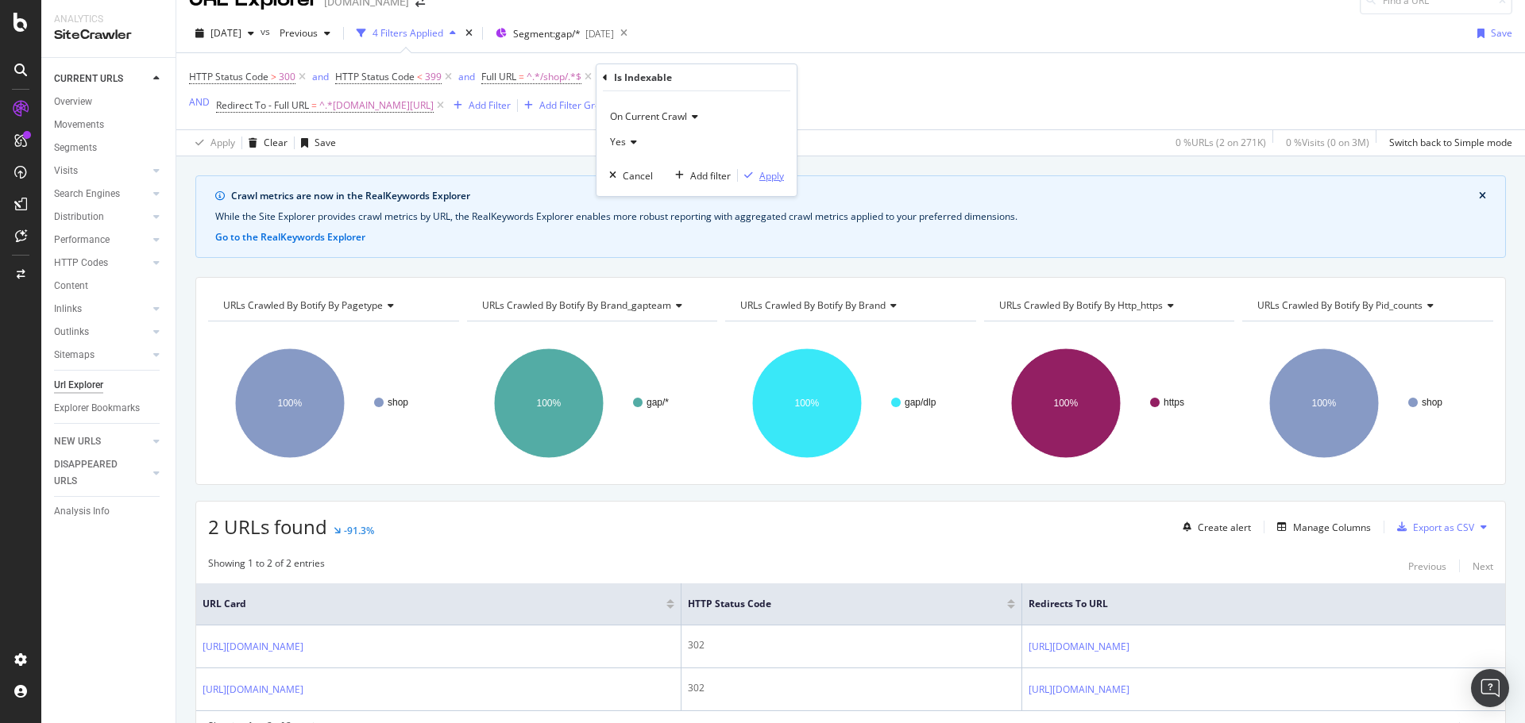
click at [763, 172] on div "Apply" at bounding box center [771, 175] width 25 height 13
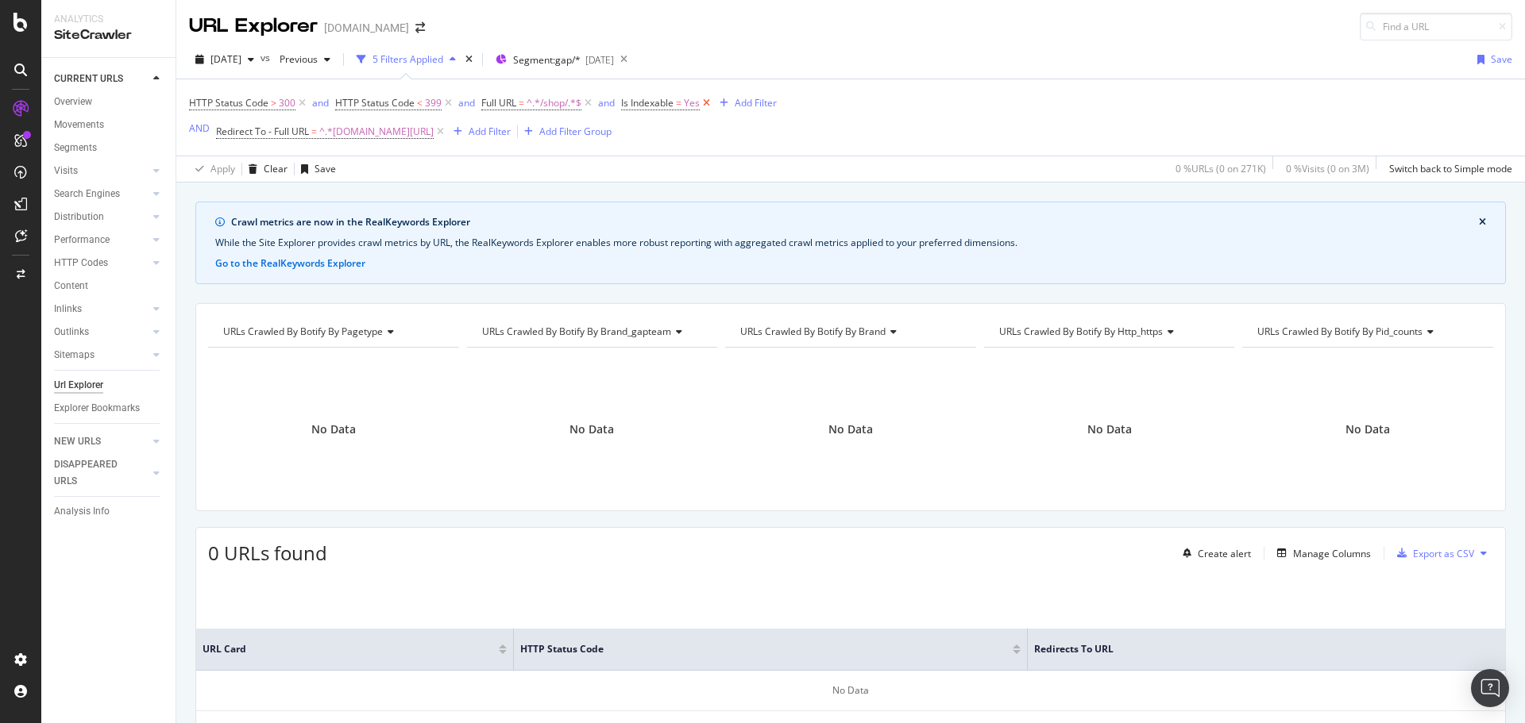
click at [711, 101] on icon at bounding box center [706, 103] width 13 height 16
